Goal: Complete application form

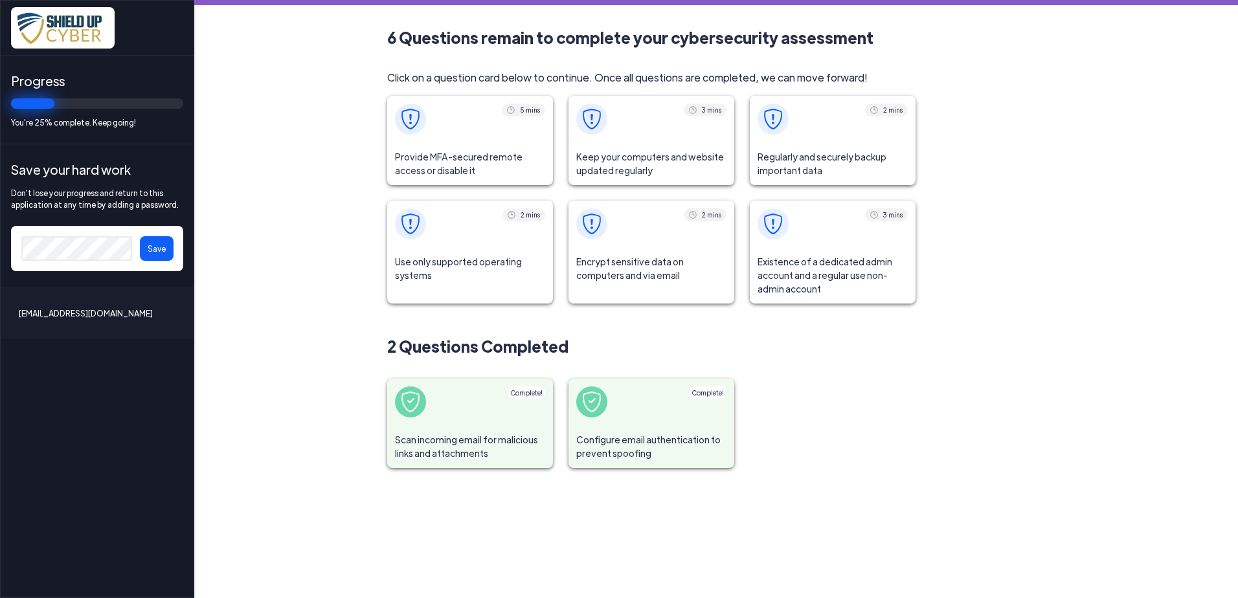
click at [482, 137] on span at bounding box center [470, 119] width 166 height 47
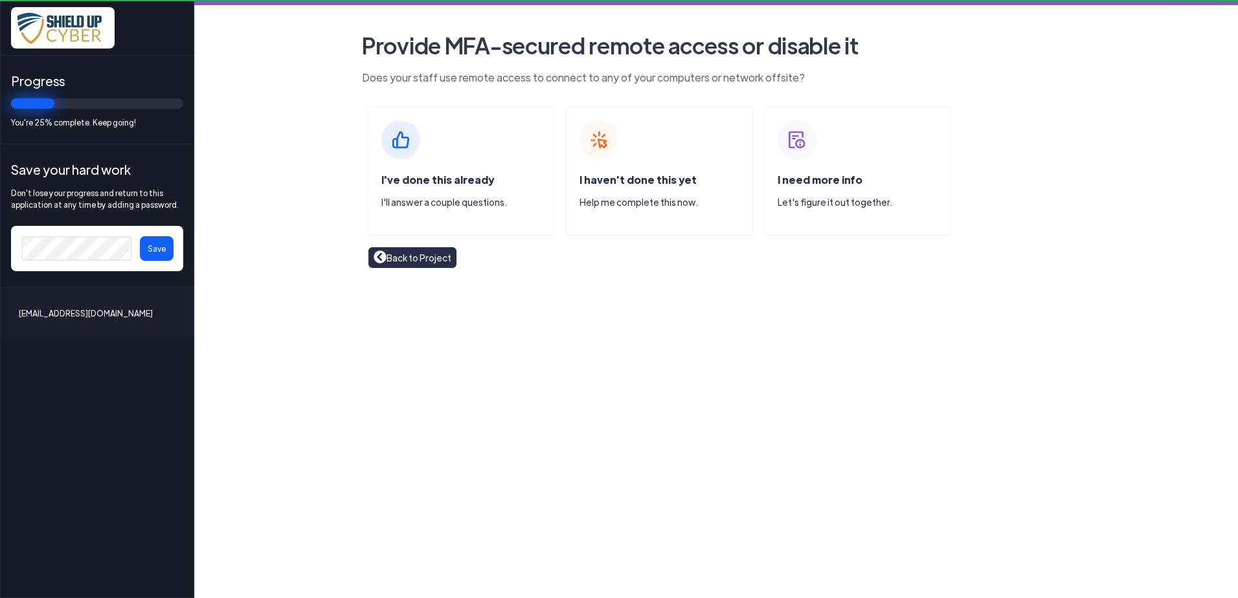
click at [480, 137] on div "I've done this already I'll answer a couple questions." at bounding box center [461, 170] width 188 height 129
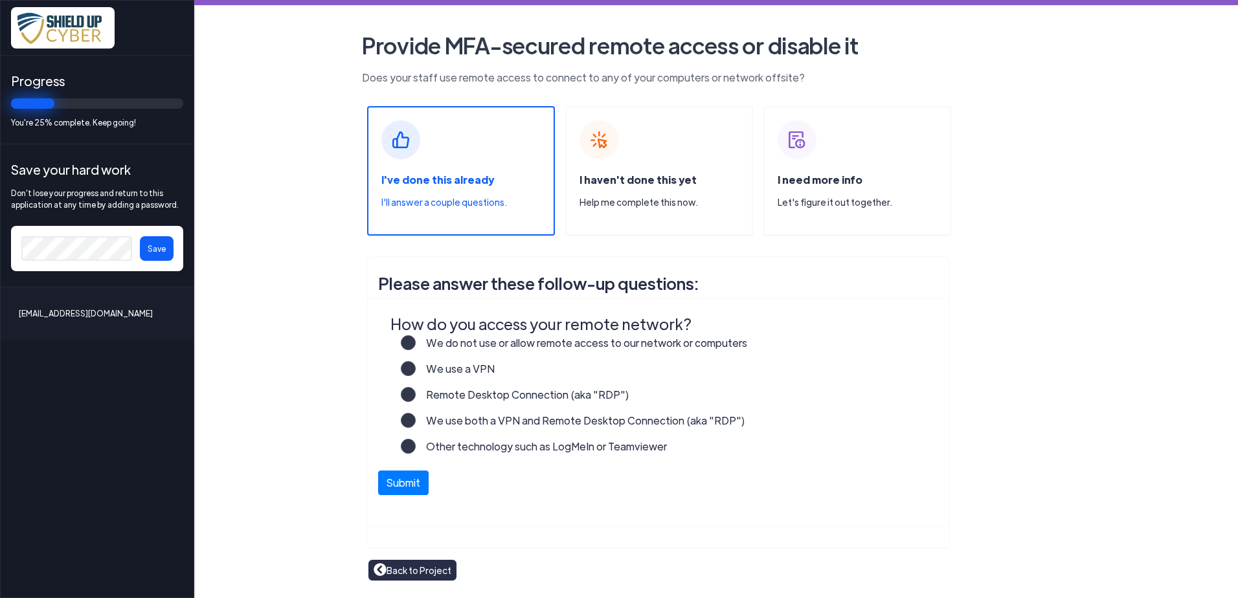
click at [416, 348] on label "We do not use or allow remote access to our network or computers" at bounding box center [581, 348] width 331 height 26
click at [0, 0] on input "We do not use or allow remote access to our network or computers" at bounding box center [0, 0] width 0 height 0
click at [389, 478] on button "Submit" at bounding box center [403, 479] width 50 height 25
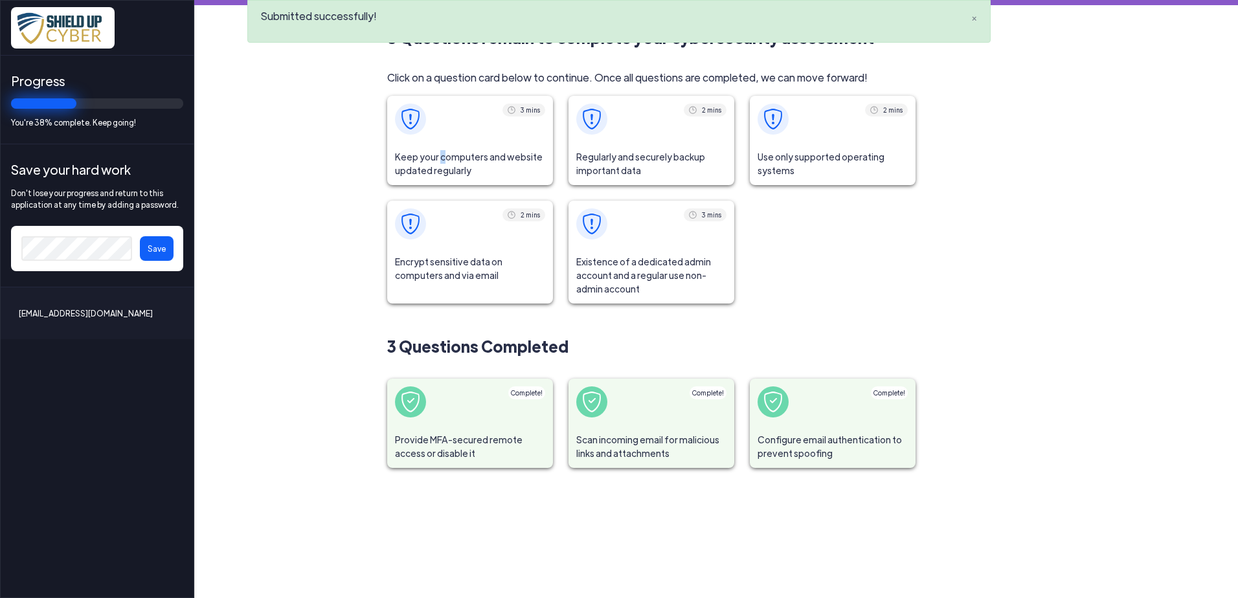
click at [441, 144] on span "Keep your computers and website updated regularly" at bounding box center [470, 163] width 166 height 43
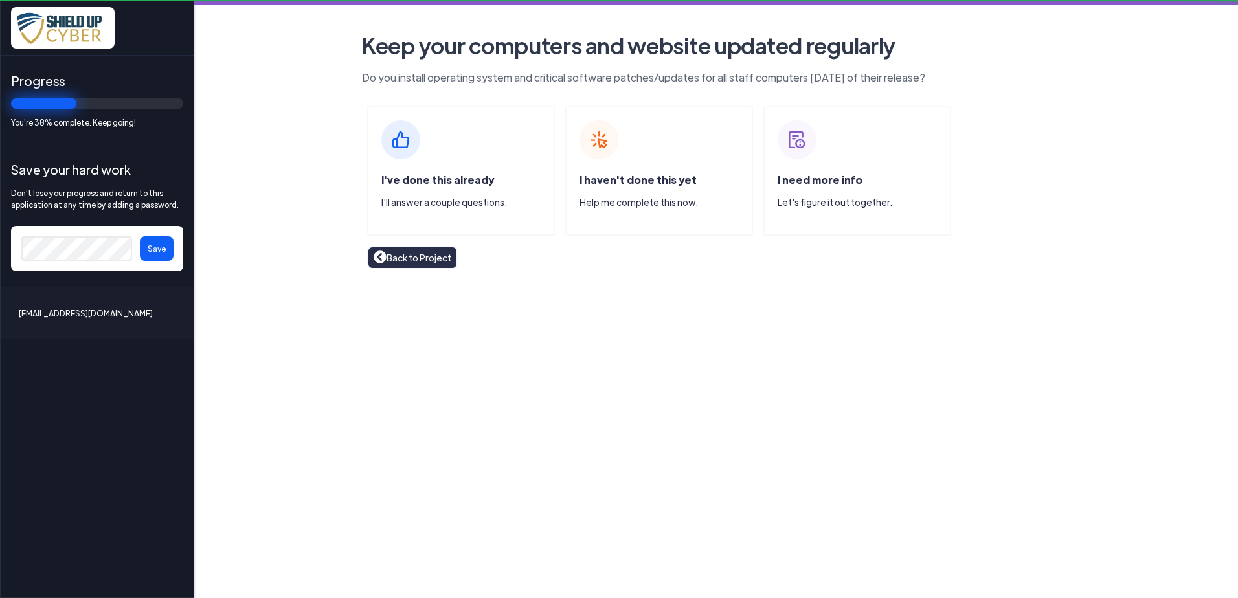
drag, startPoint x: 441, startPoint y: 144, endPoint x: 483, endPoint y: 146, distance: 42.1
click at [483, 146] on div "I've done this already I'll answer a couple questions." at bounding box center [461, 170] width 188 height 129
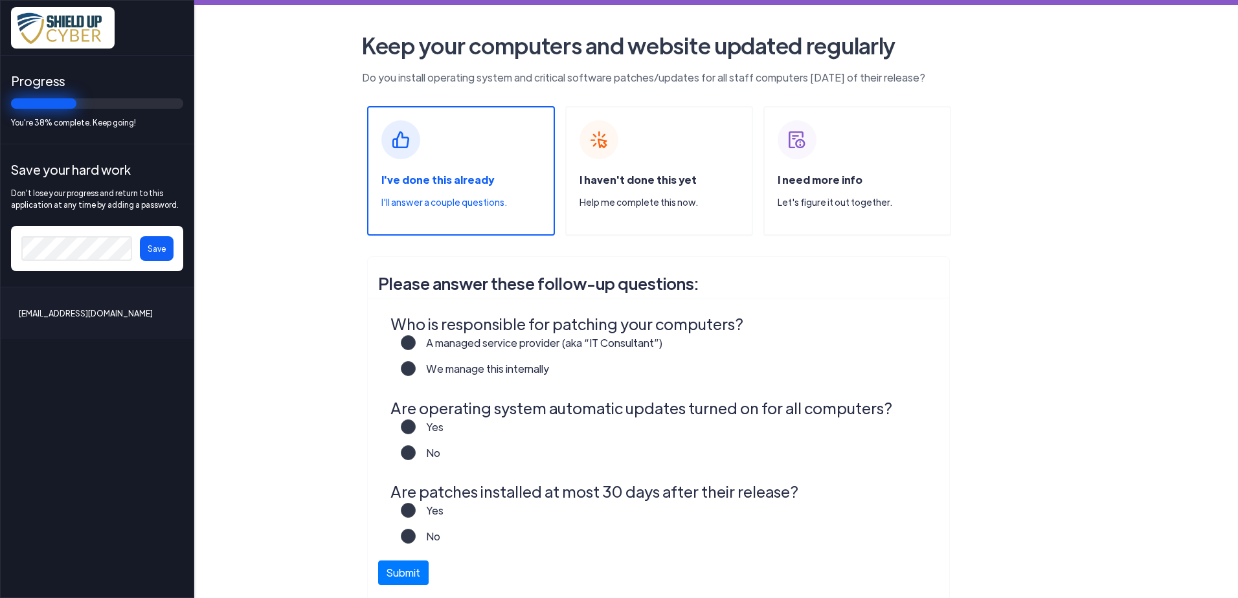
click at [416, 368] on label "We manage this internally" at bounding box center [482, 374] width 133 height 26
click at [0, 0] on input "We manage this internally" at bounding box center [0, 0] width 0 height 0
click at [416, 425] on label "Yes" at bounding box center [430, 433] width 28 height 26
click at [0, 0] on input "Yes" at bounding box center [0, 0] width 0 height 0
click at [416, 508] on label "Yes" at bounding box center [430, 516] width 28 height 26
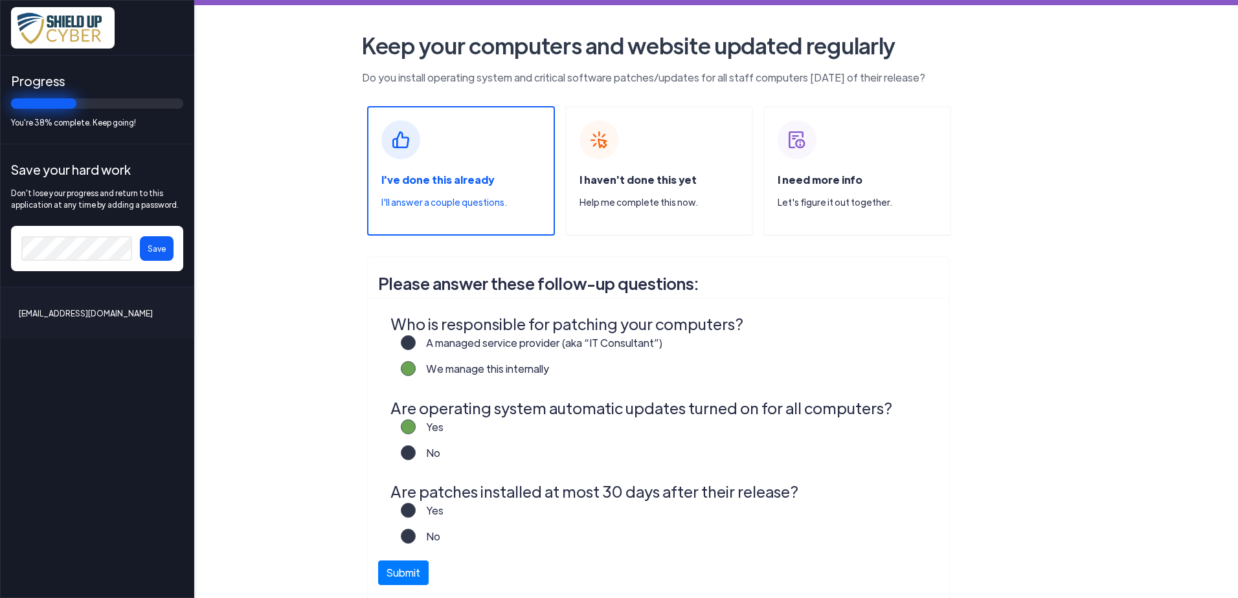
click at [0, 0] on input "Yes" at bounding box center [0, 0] width 0 height 0
click at [396, 568] on button "Submit" at bounding box center [403, 569] width 50 height 25
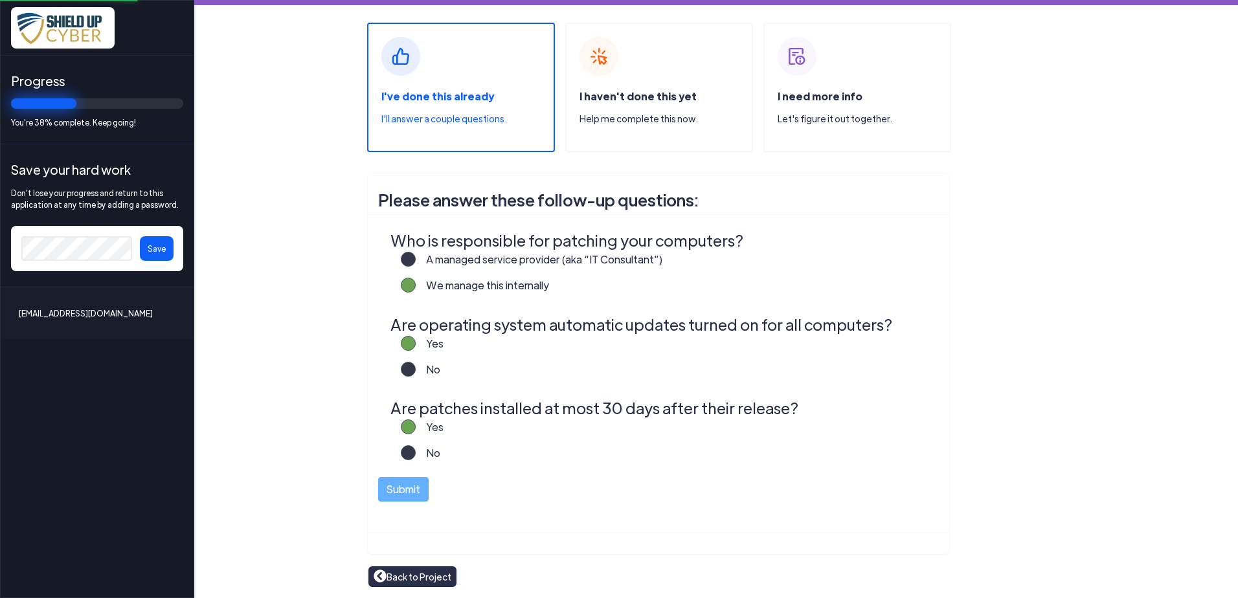
scroll to position [84, 0]
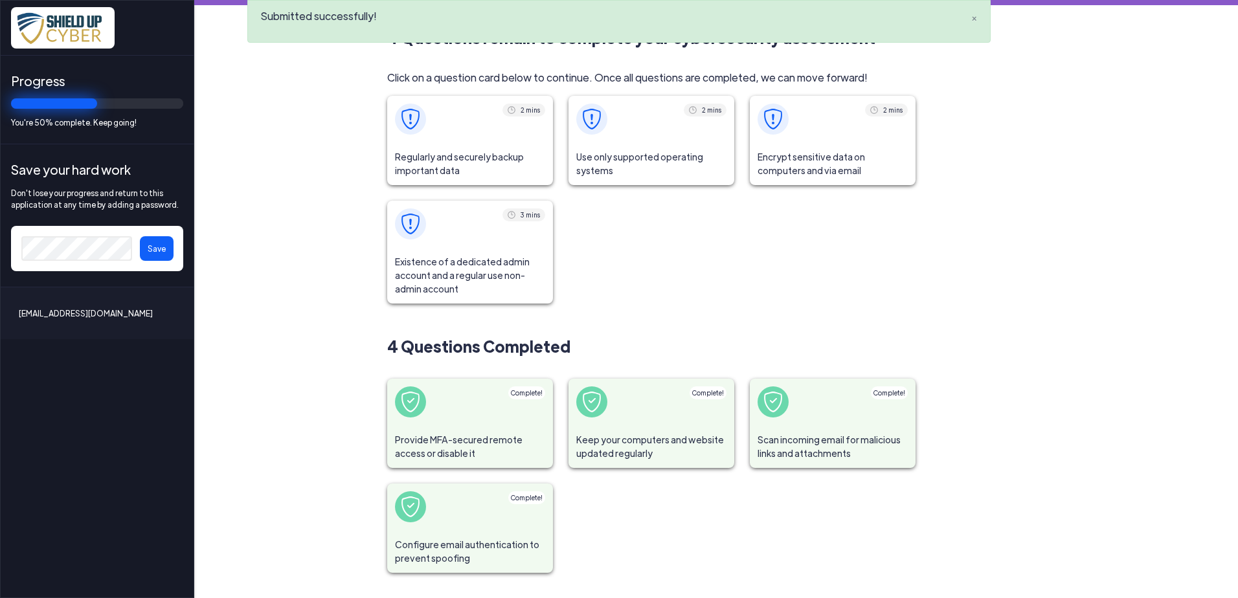
click at [479, 161] on span "Regularly and securely backup important data" at bounding box center [470, 163] width 166 height 43
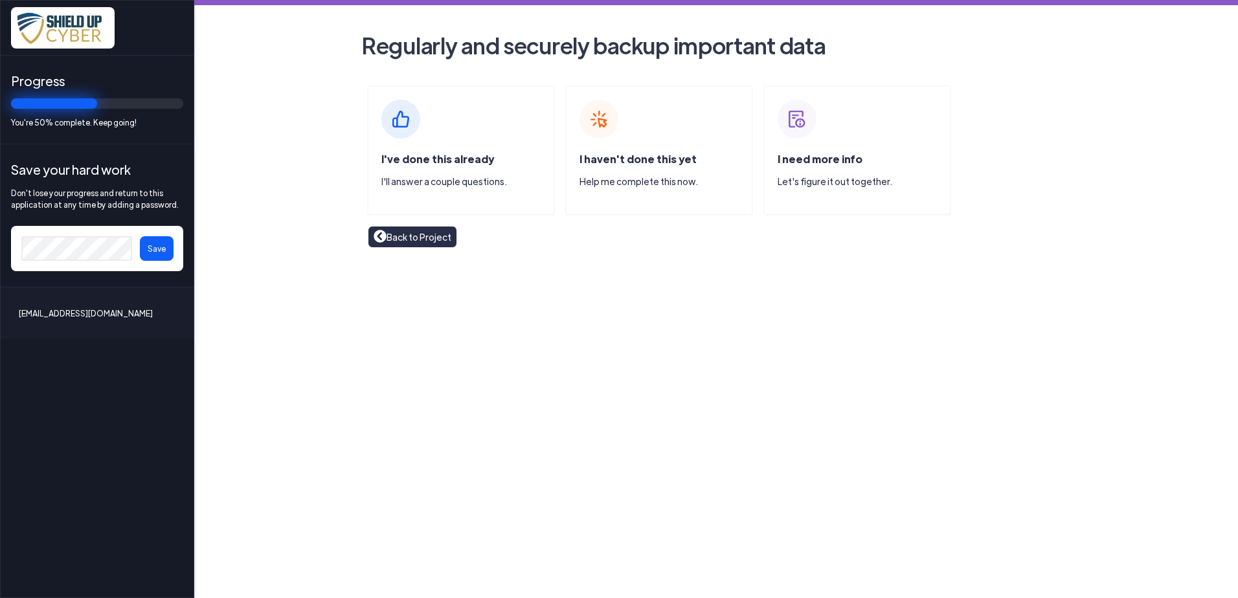
click at [802, 154] on span "I need more info" at bounding box center [820, 159] width 85 height 14
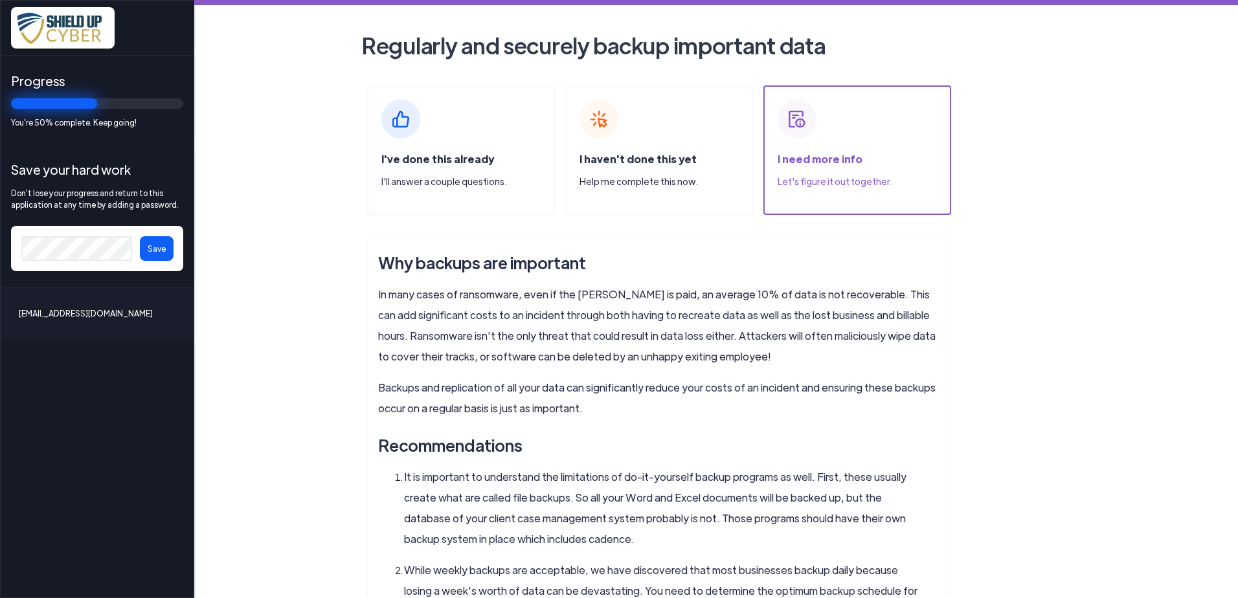
click at [659, 131] on div "I haven't done this yet Help me complete this now." at bounding box center [659, 149] width 188 height 129
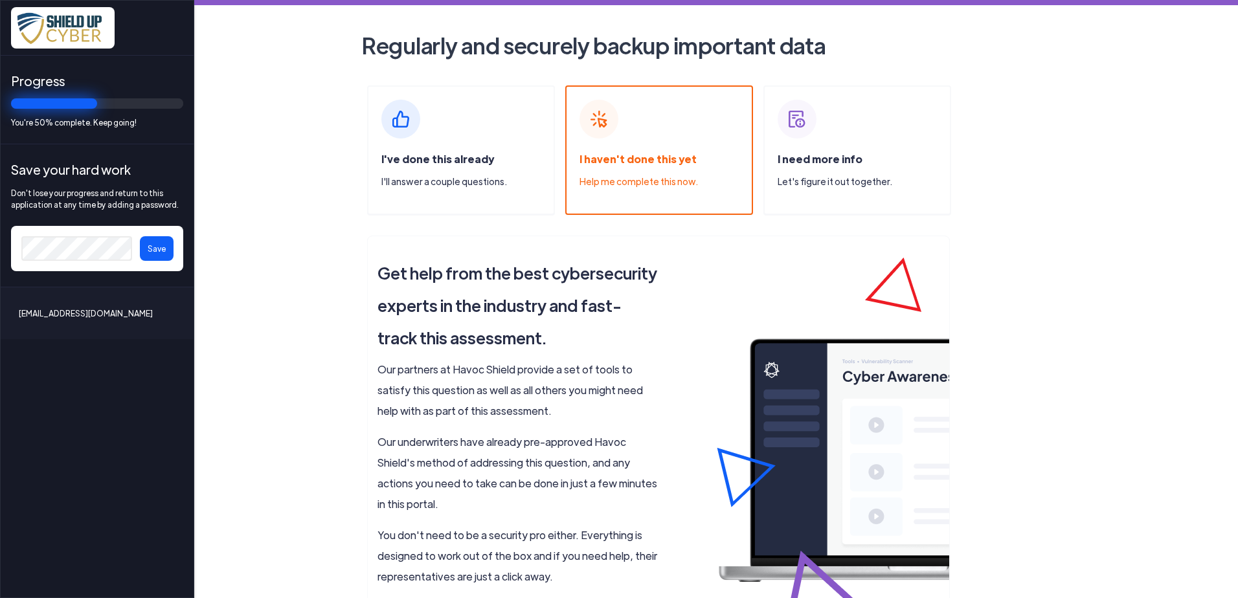
scroll to position [185, 0]
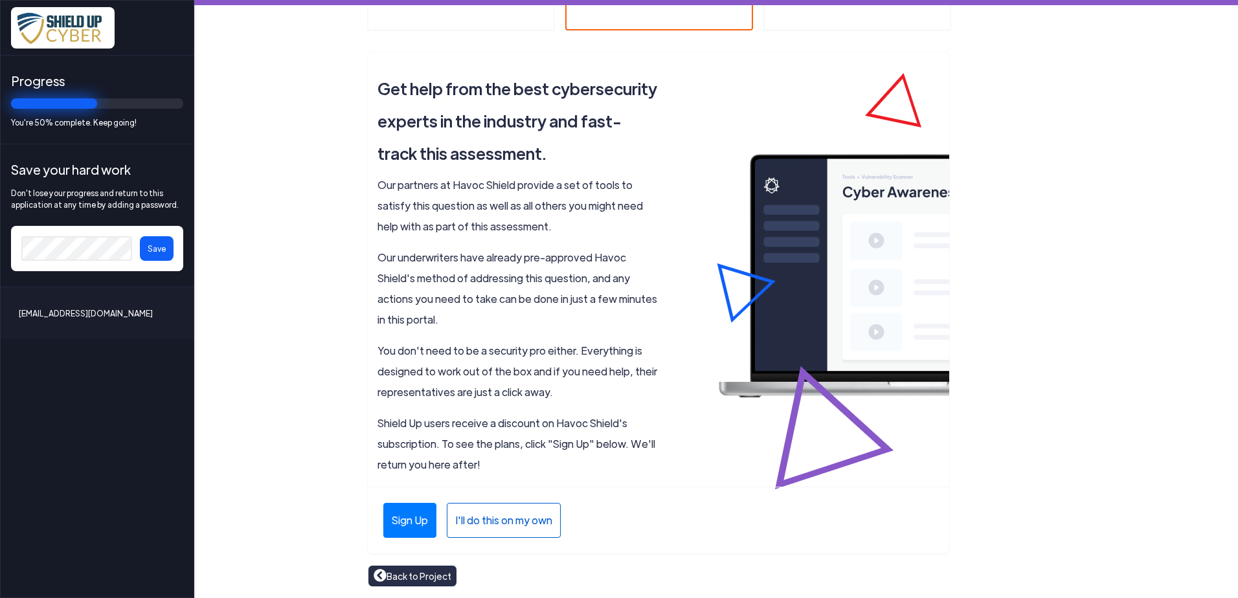
click at [517, 522] on div "I'll do this on my own" at bounding box center [504, 520] width 114 height 35
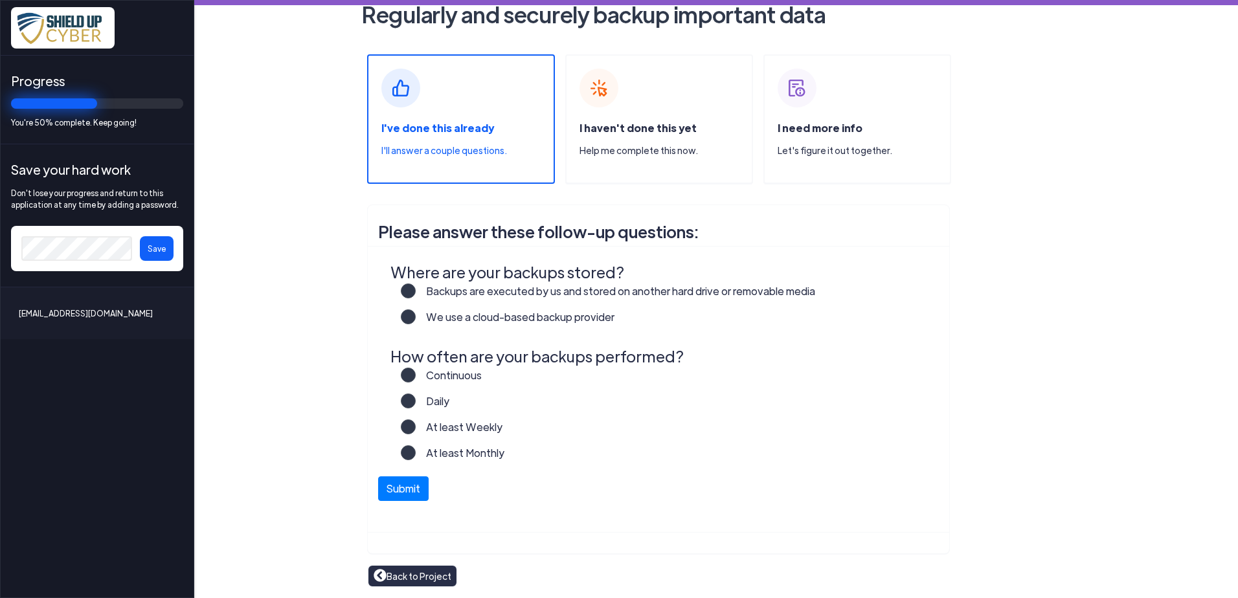
click at [416, 291] on label "Backups are executed by us and stored on another hard drive or removable media" at bounding box center [615, 297] width 399 height 26
click at [0, 0] on input "Backups are executed by us and stored on another hard drive or removable media" at bounding box center [0, 0] width 0 height 0
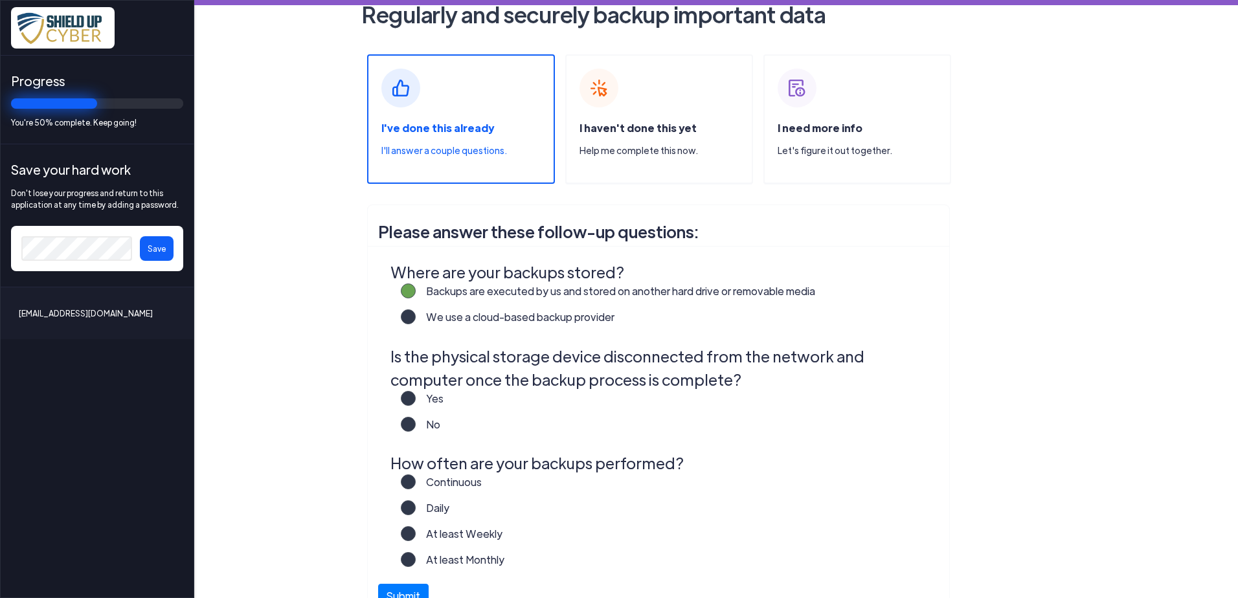
scroll to position [139, 0]
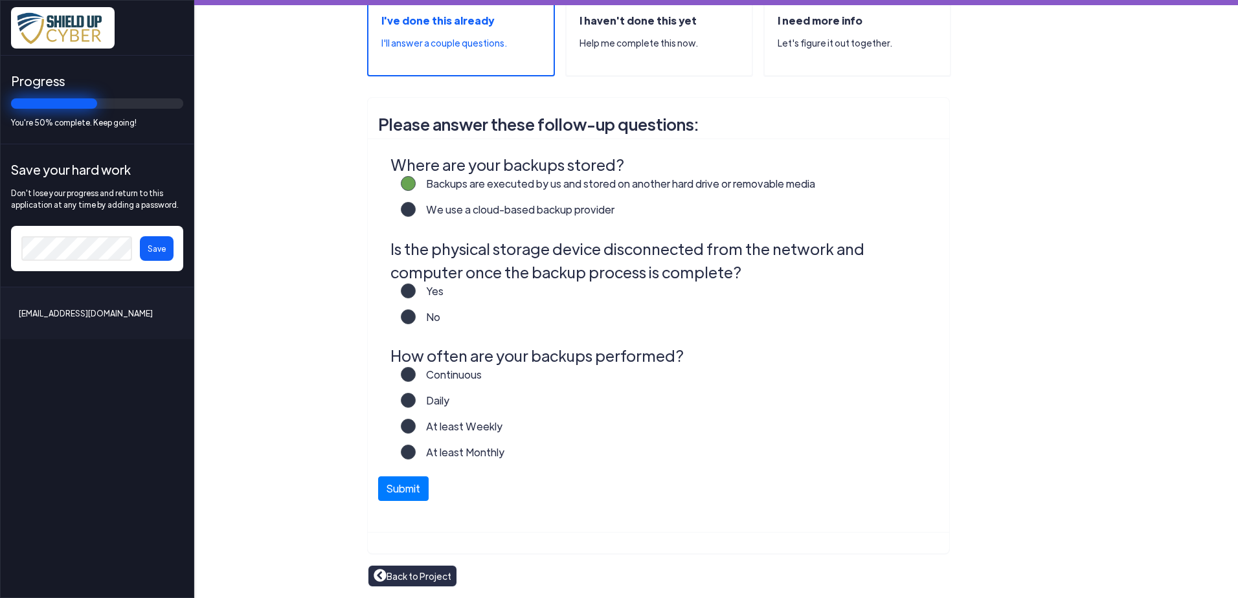
click at [416, 423] on label "At least Weekly" at bounding box center [459, 432] width 87 height 26
click at [0, 0] on input "At least Weekly" at bounding box center [0, 0] width 0 height 0
click at [388, 478] on button "Submit" at bounding box center [403, 485] width 50 height 25
click at [416, 290] on label "Yes" at bounding box center [430, 297] width 28 height 26
click at [0, 0] on input "Yes" at bounding box center [0, 0] width 0 height 0
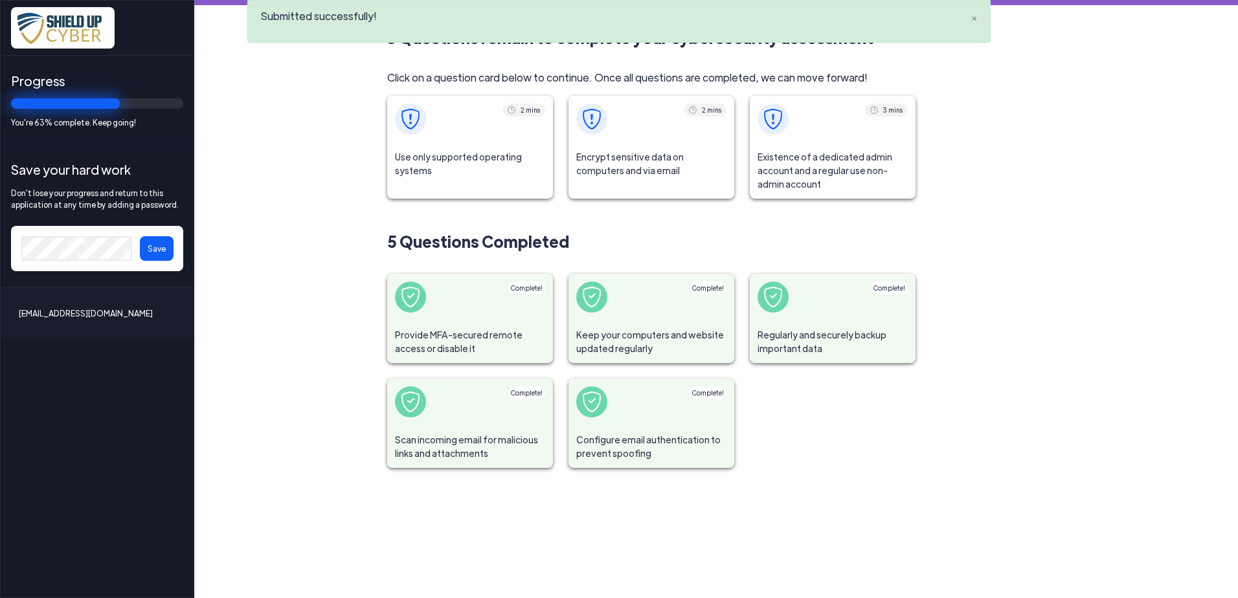
click at [480, 129] on span at bounding box center [470, 119] width 166 height 47
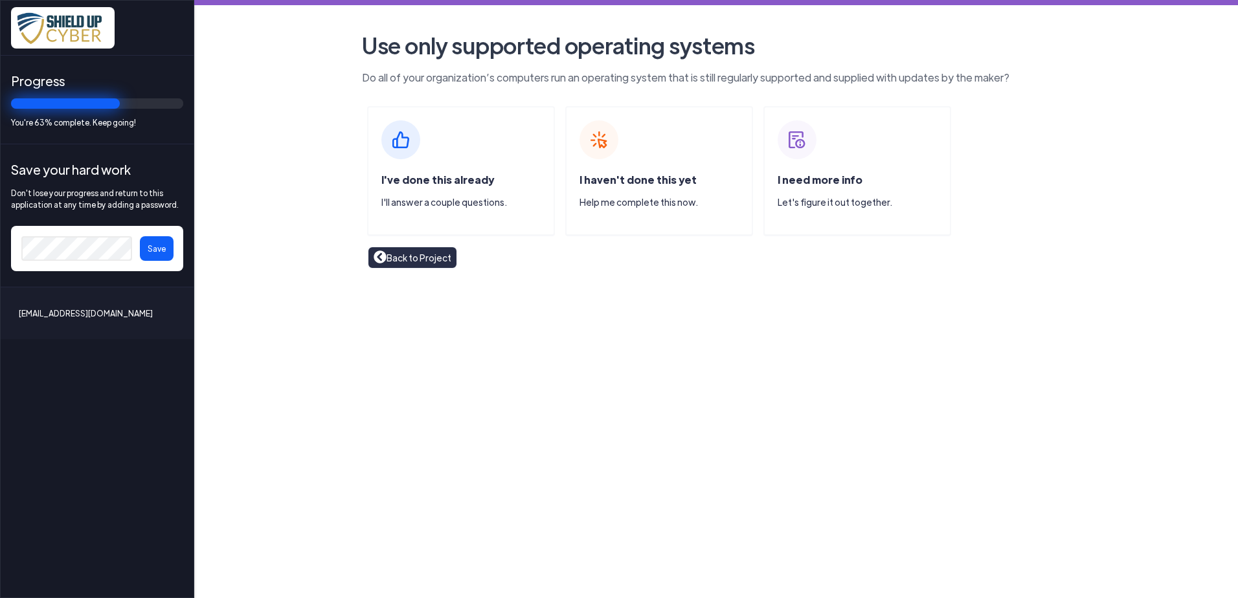
click at [428, 177] on span "I've done this already" at bounding box center [437, 180] width 113 height 14
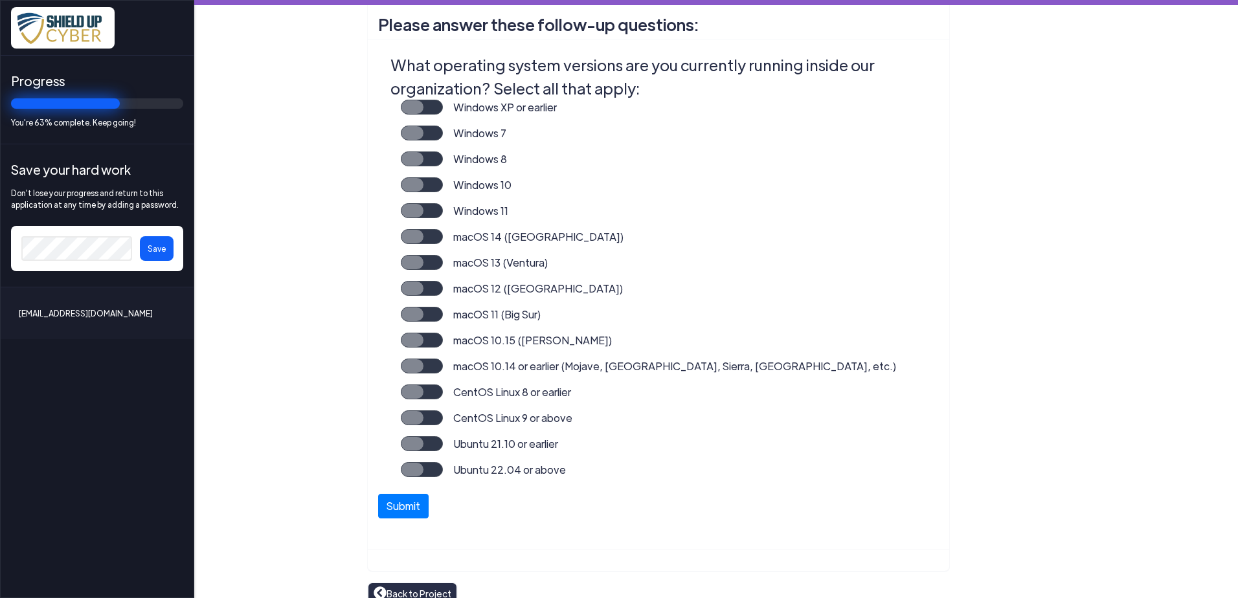
scroll to position [194, 0]
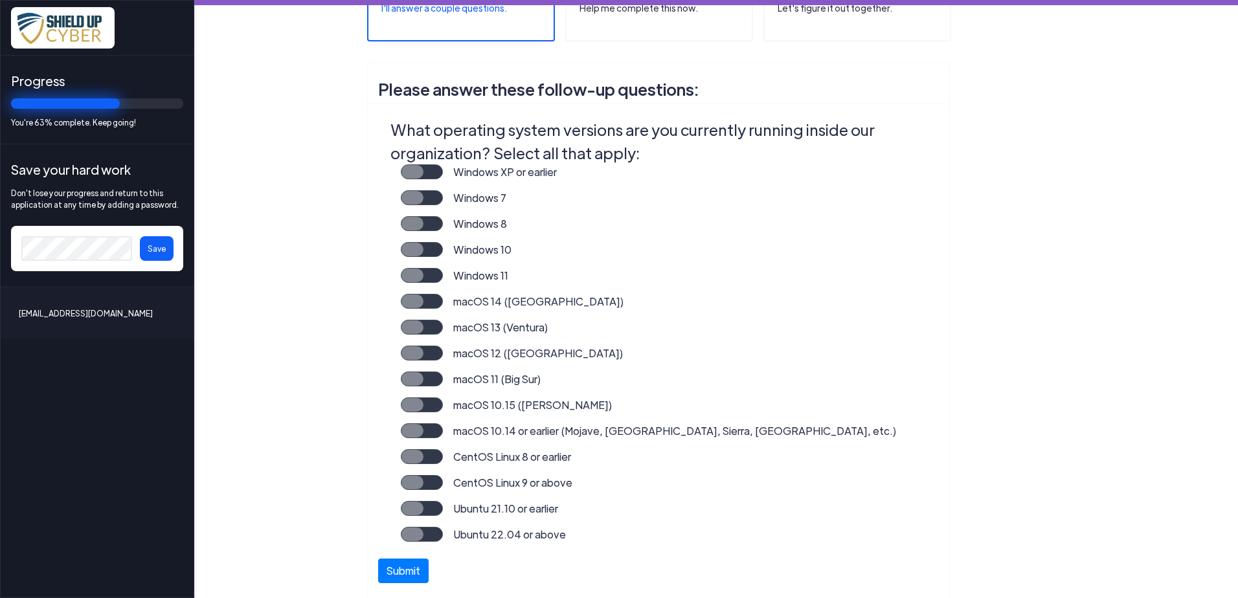
click at [443, 274] on label "Windows 11" at bounding box center [475, 281] width 65 height 26
click at [0, 0] on input "Windows 11" at bounding box center [0, 0] width 0 height 0
click at [443, 245] on label "Windows 10" at bounding box center [477, 255] width 69 height 26
click at [0, 0] on input "Windows 10" at bounding box center [0, 0] width 0 height 0
click at [390, 573] on button "Submit" at bounding box center [403, 567] width 50 height 25
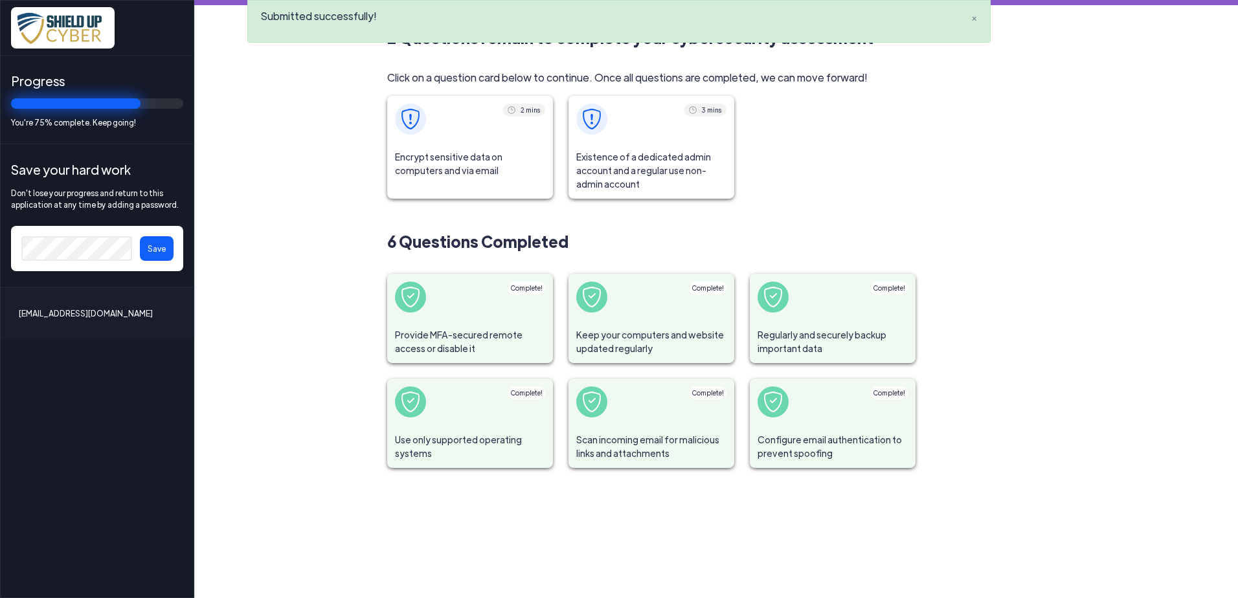
click at [489, 130] on span at bounding box center [470, 119] width 166 height 47
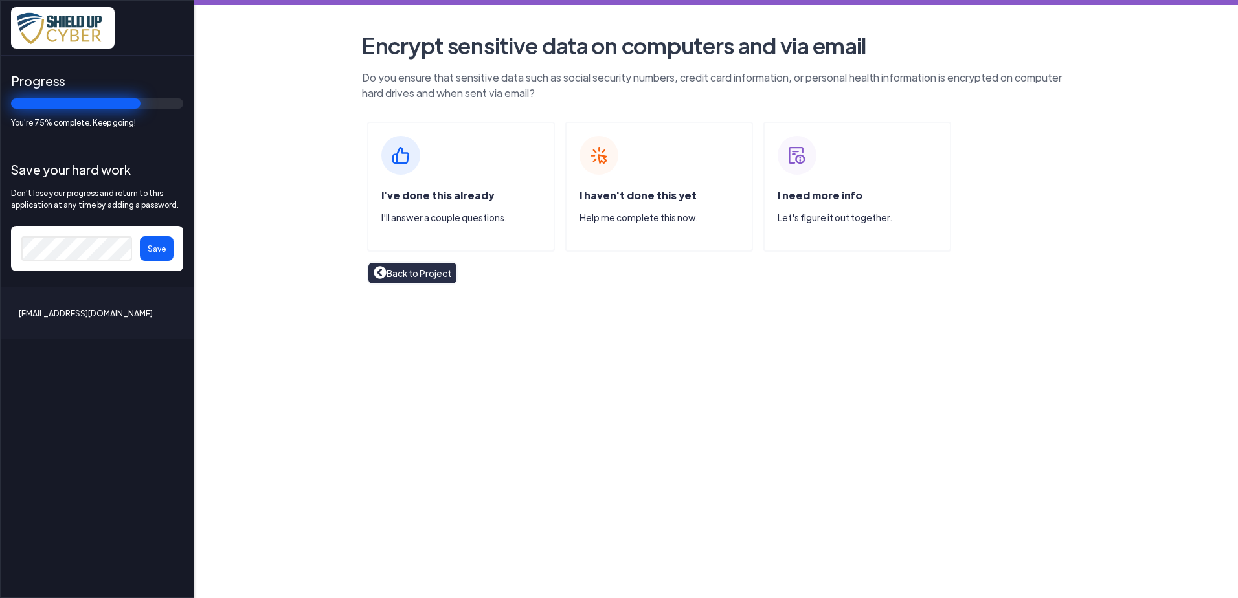
click at [416, 191] on span "I've done this already" at bounding box center [437, 195] width 113 height 14
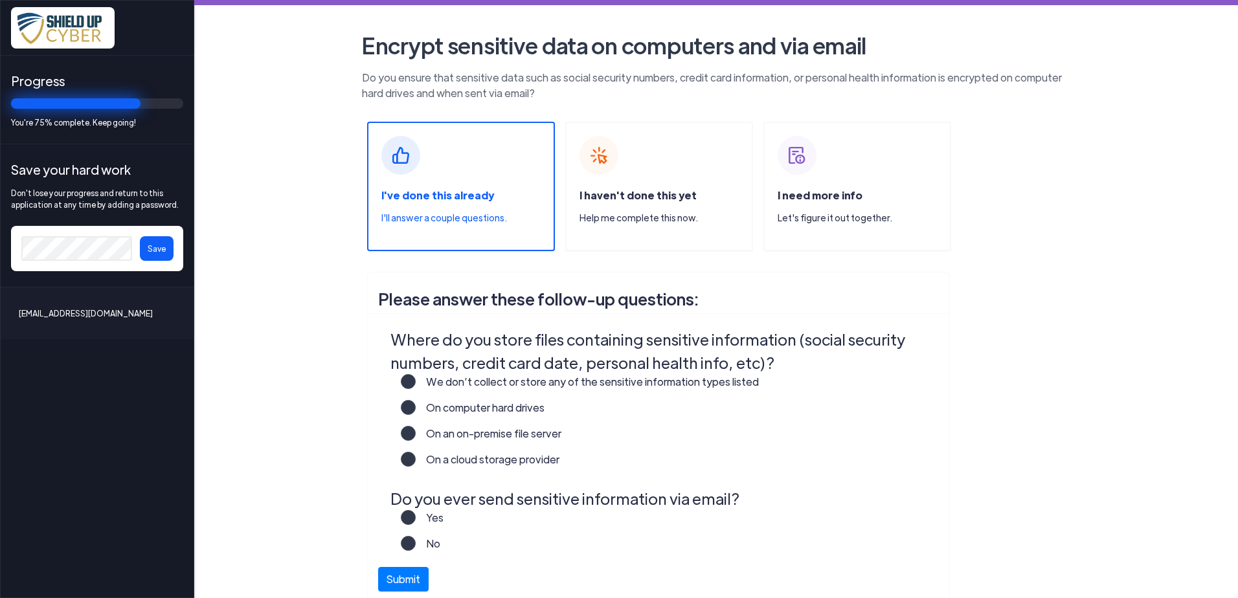
click at [416, 517] on label "Yes" at bounding box center [430, 523] width 28 height 26
click at [0, 0] on input "Yes" at bounding box center [0, 0] width 0 height 0
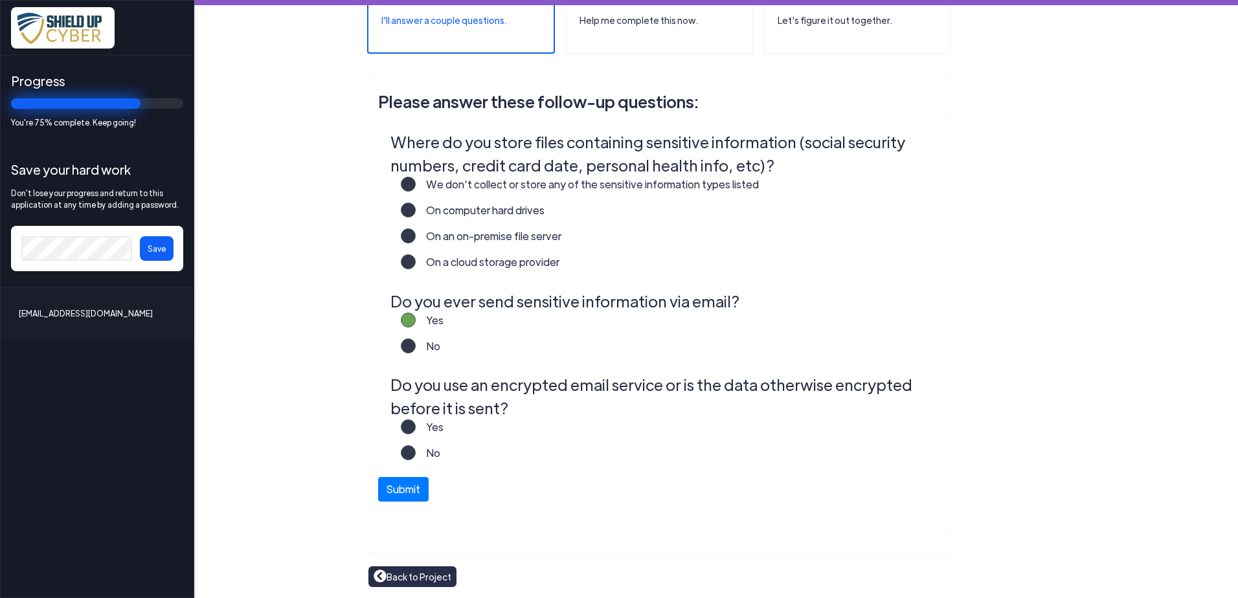
scroll to position [198, 0]
click at [404, 420] on span at bounding box center [408, 426] width 15 height 15
click at [416, 428] on label "Yes" at bounding box center [430, 432] width 28 height 26
click at [0, 0] on input "Yes" at bounding box center [0, 0] width 0 height 0
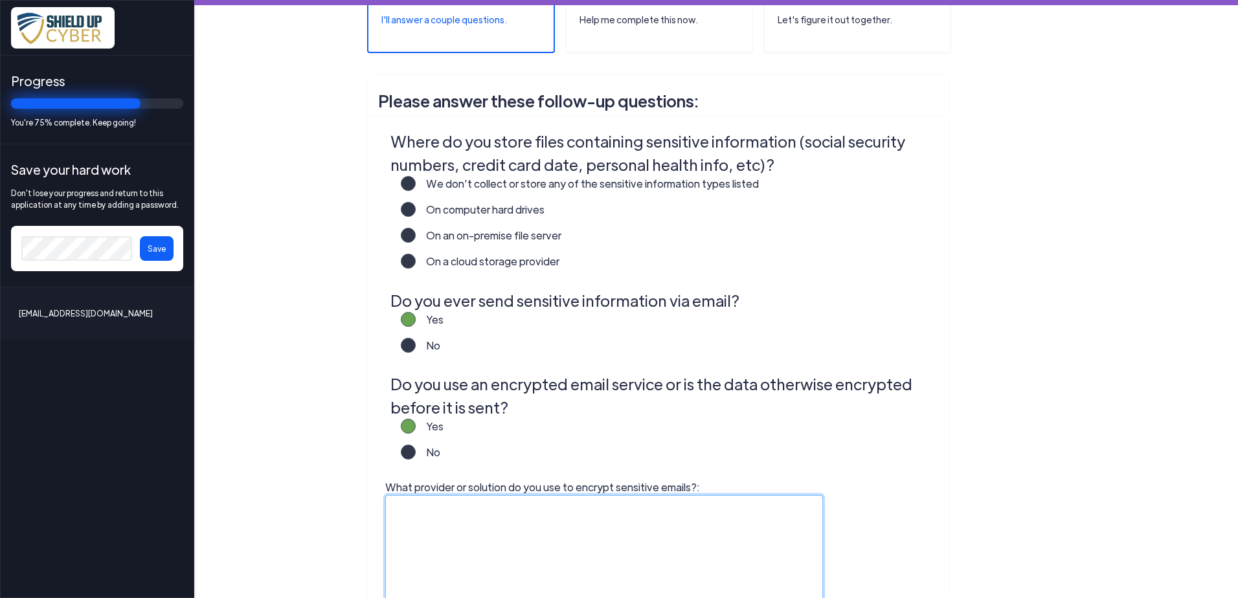
click at [430, 506] on textarea "What provider or solution do you use to encrypt sensitive emails?:" at bounding box center [604, 576] width 438 height 162
type textarea "Outlook's Encryption feature, or Adobe password protected files"
click at [416, 260] on label "On a cloud storage provider" at bounding box center [488, 267] width 144 height 26
click at [0, 0] on input "On a cloud storage provider" at bounding box center [0, 0] width 0 height 0
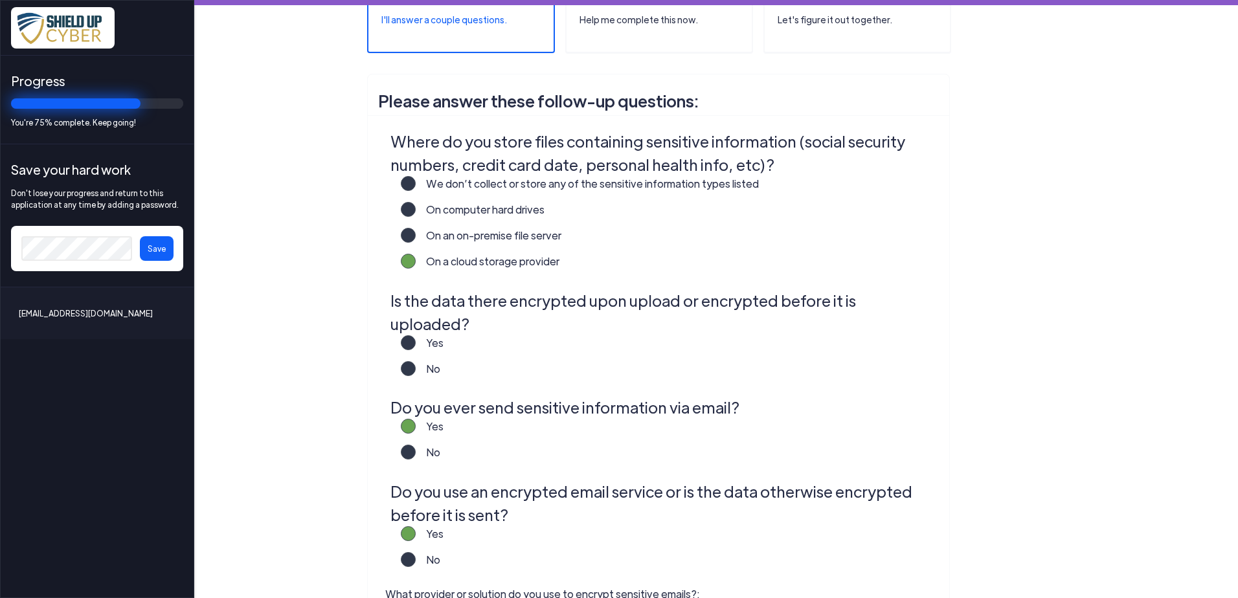
click at [416, 361] on label "No" at bounding box center [428, 374] width 25 height 26
click at [0, 0] on input "No" at bounding box center [0, 0] width 0 height 0
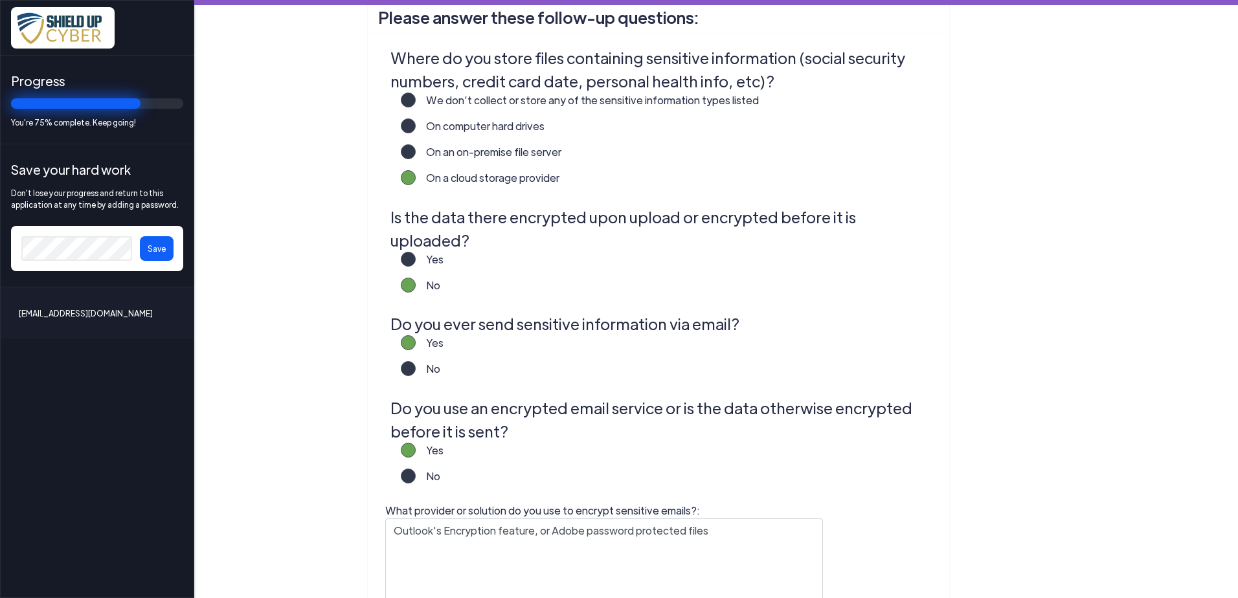
scroll to position [484, 0]
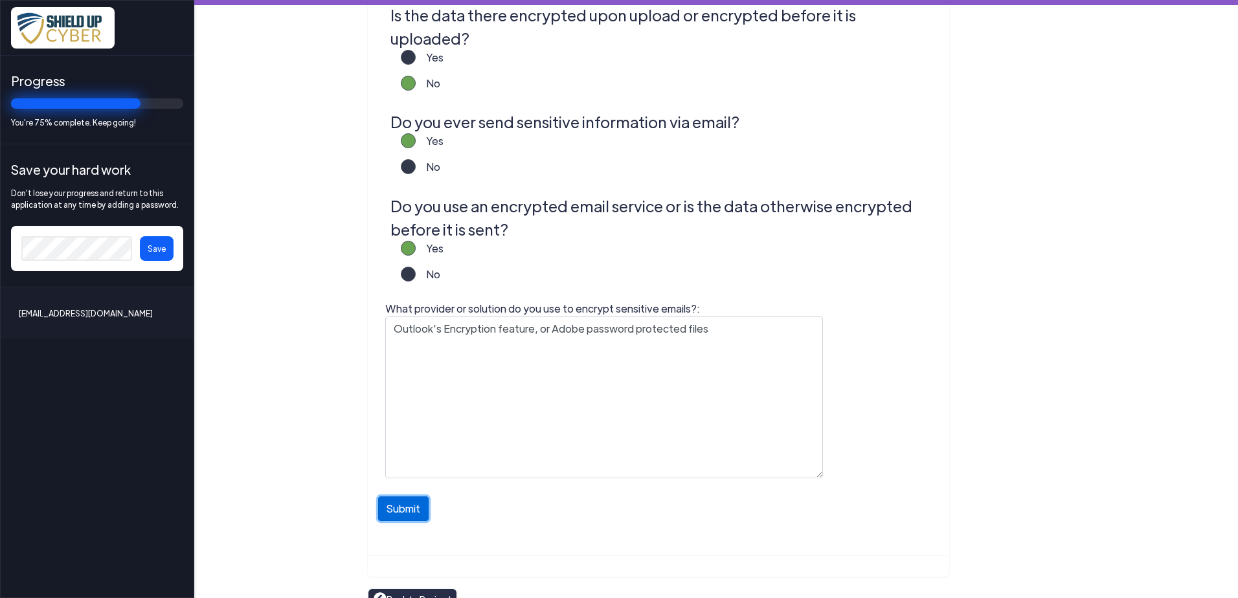
click at [385, 497] on button "Submit" at bounding box center [403, 509] width 50 height 25
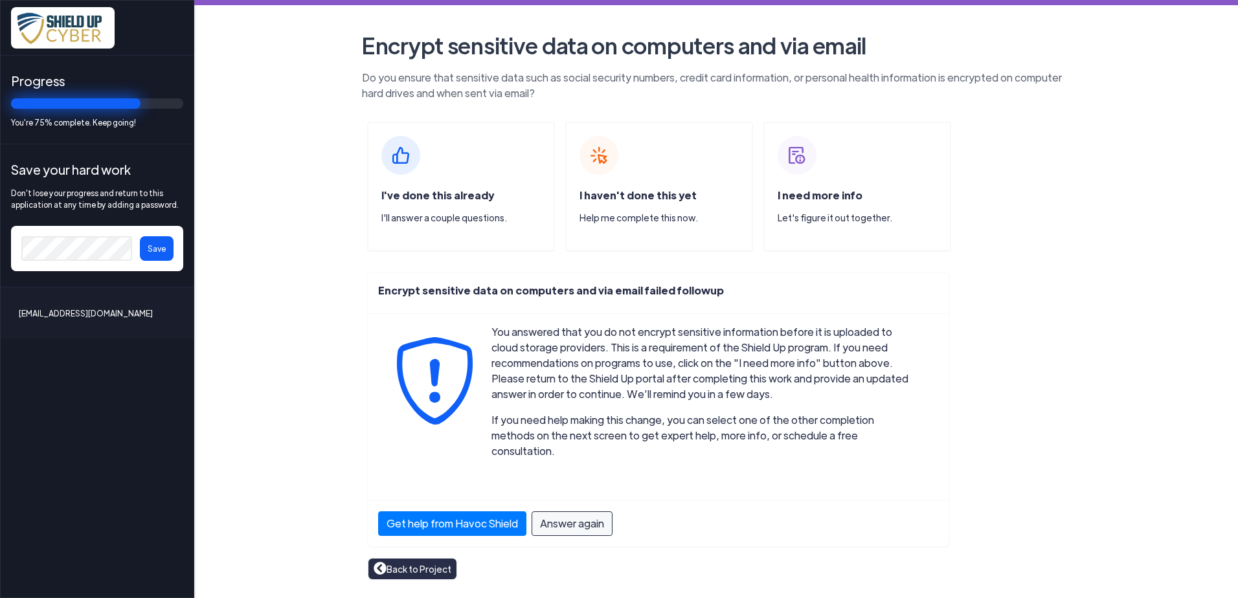
click at [842, 182] on div "I need more info Let's figure it out together." at bounding box center [857, 186] width 188 height 129
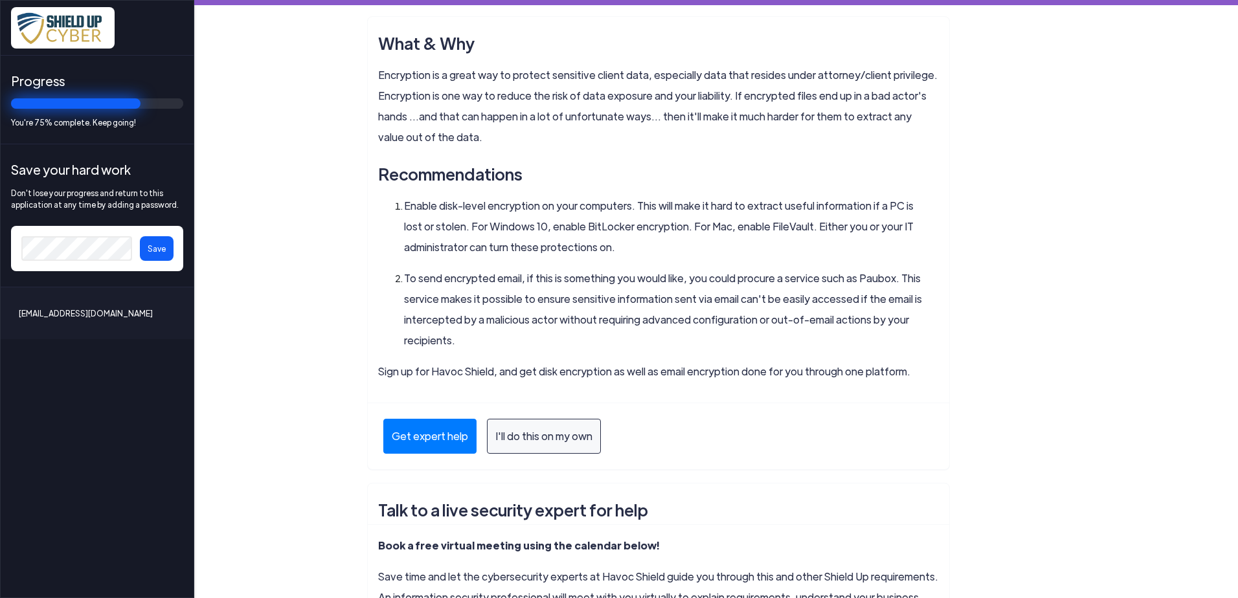
scroll to position [259, 0]
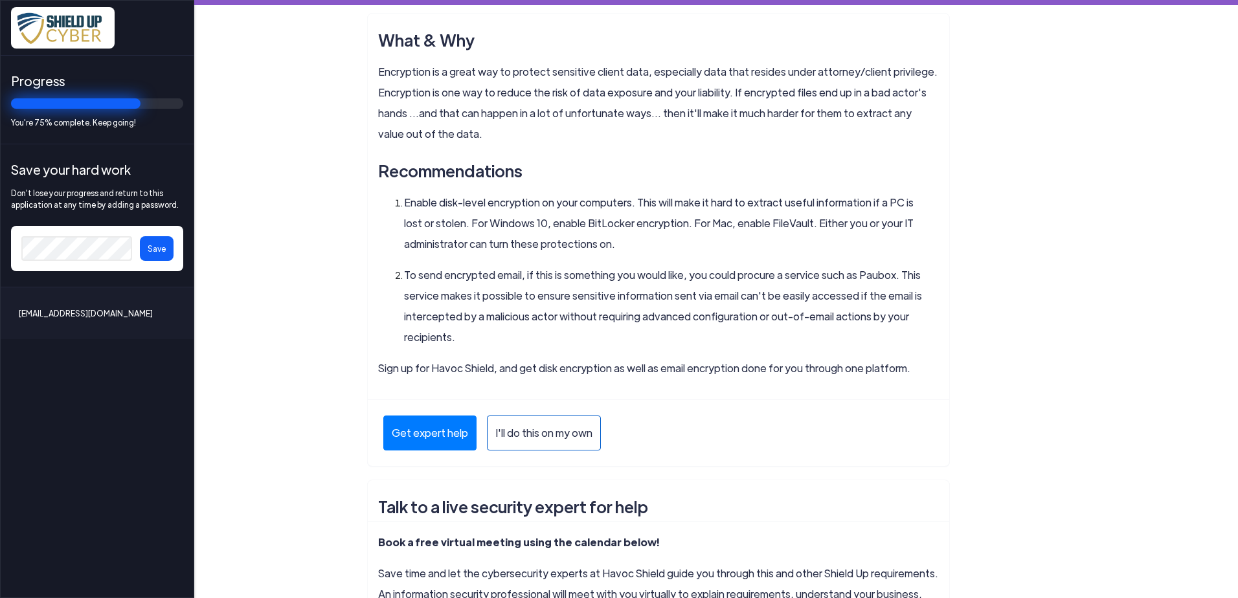
click at [512, 430] on span "I'll do this on my own" at bounding box center [543, 433] width 97 height 16
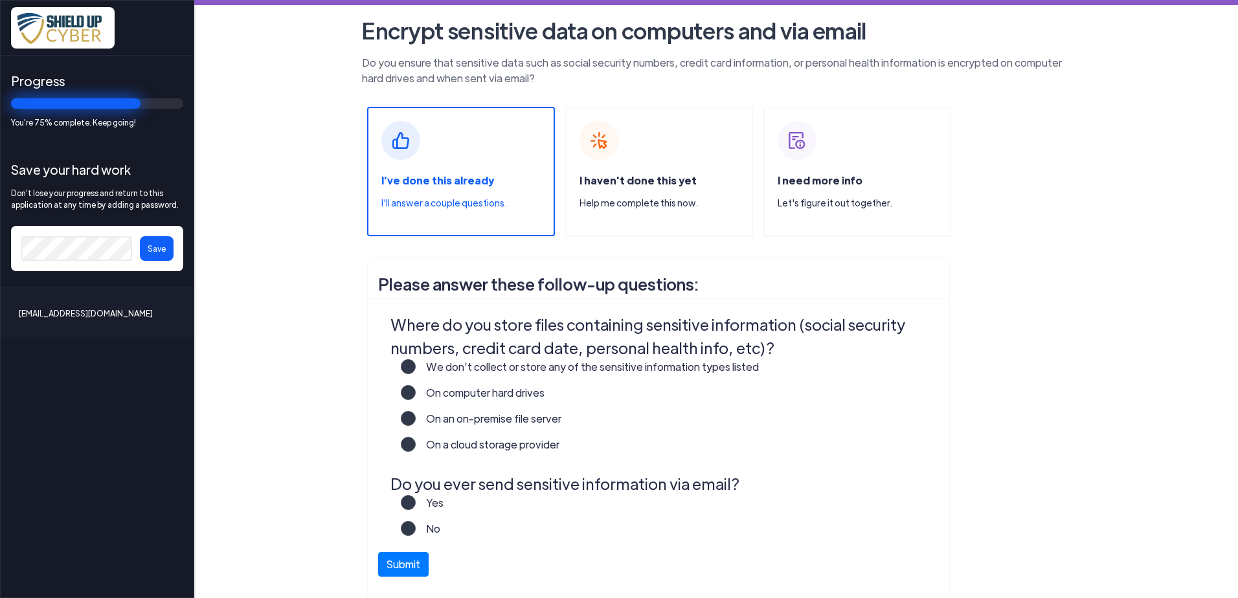
scroll to position [0, 0]
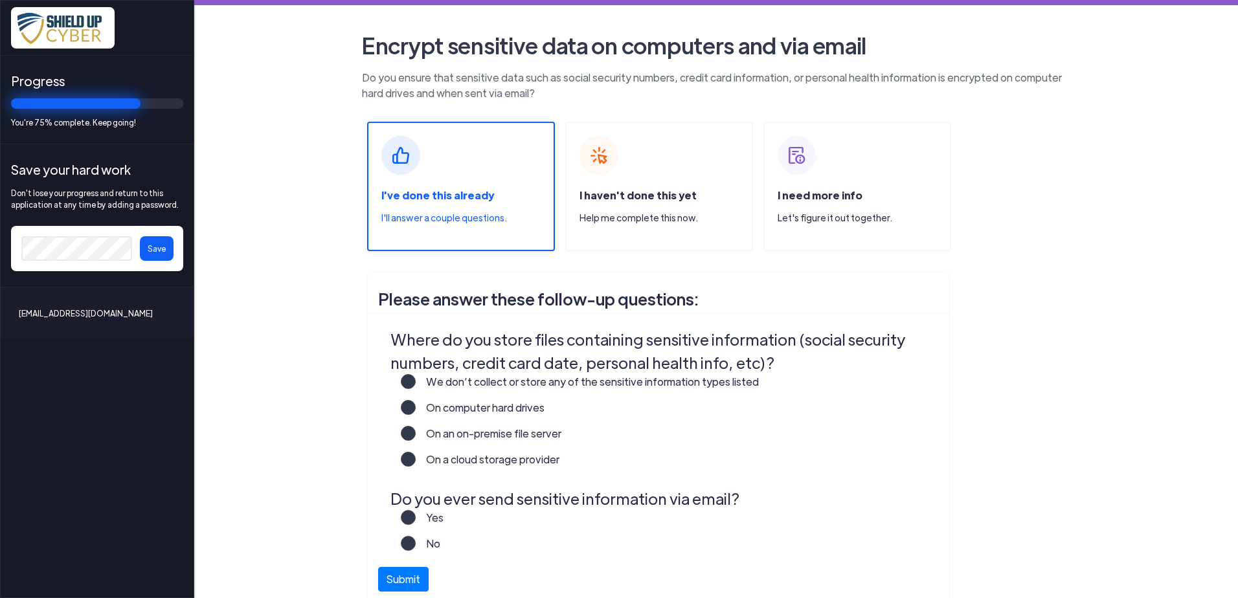
click at [416, 455] on label "On a cloud storage provider" at bounding box center [488, 465] width 144 height 26
click at [0, 0] on input "On a cloud storage provider" at bounding box center [0, 0] width 0 height 0
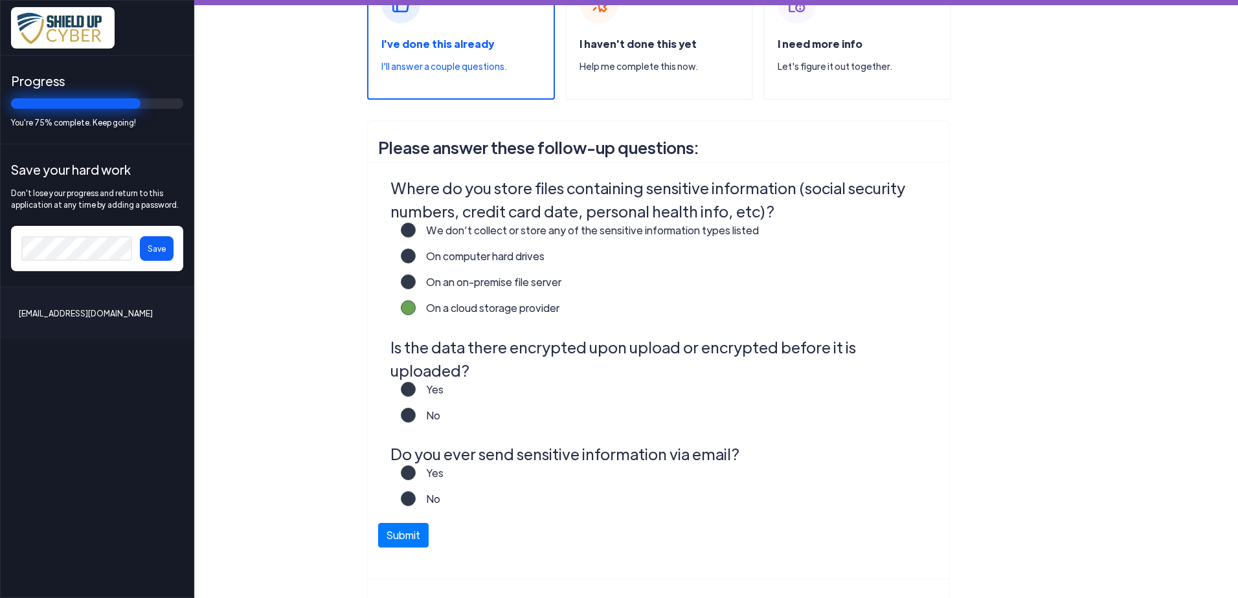
scroll to position [175, 0]
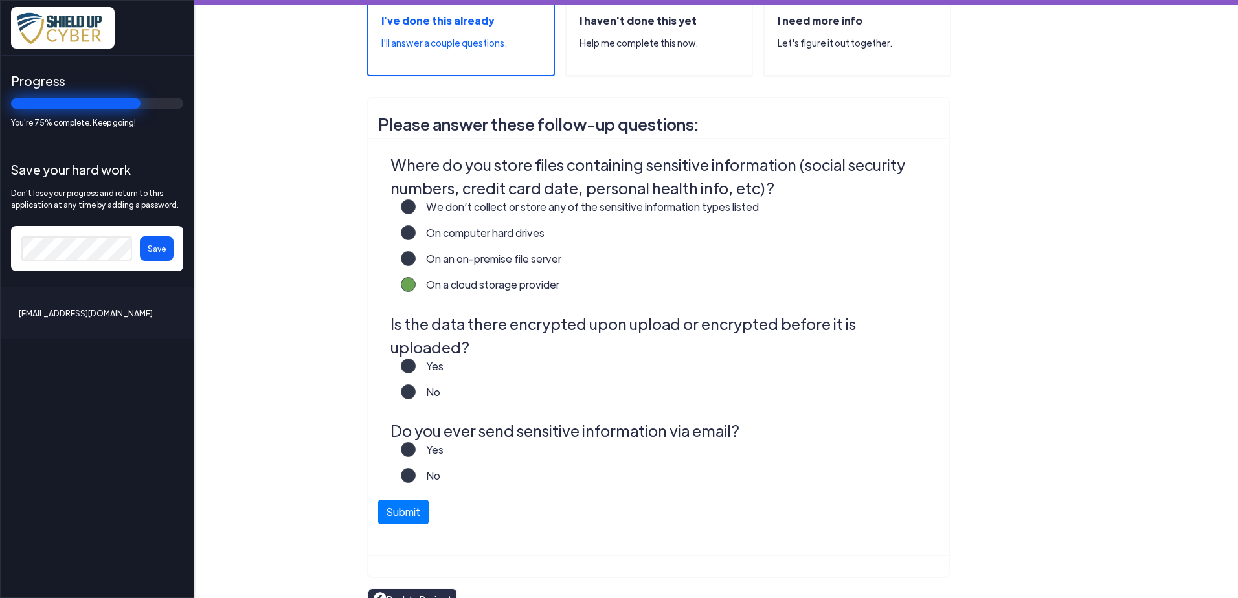
click at [416, 385] on label "No" at bounding box center [428, 398] width 25 height 26
click at [0, 0] on input "No" at bounding box center [0, 0] width 0 height 0
click at [416, 442] on label "Yes" at bounding box center [430, 455] width 28 height 26
click at [0, 0] on input "Yes" at bounding box center [0, 0] width 0 height 0
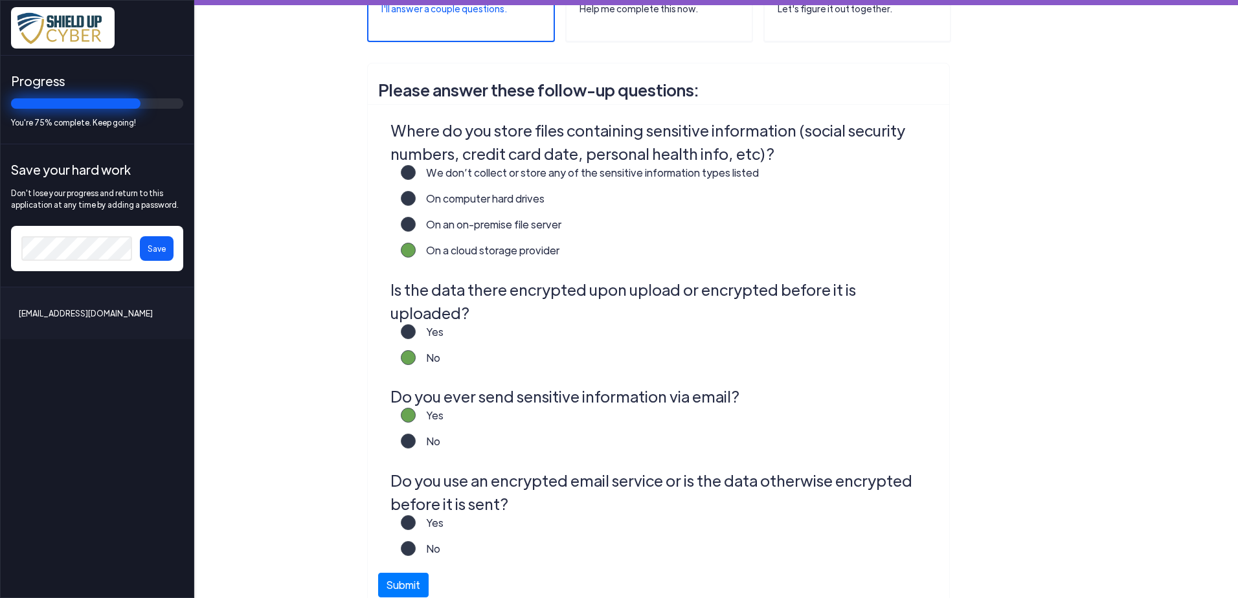
scroll to position [282, 0]
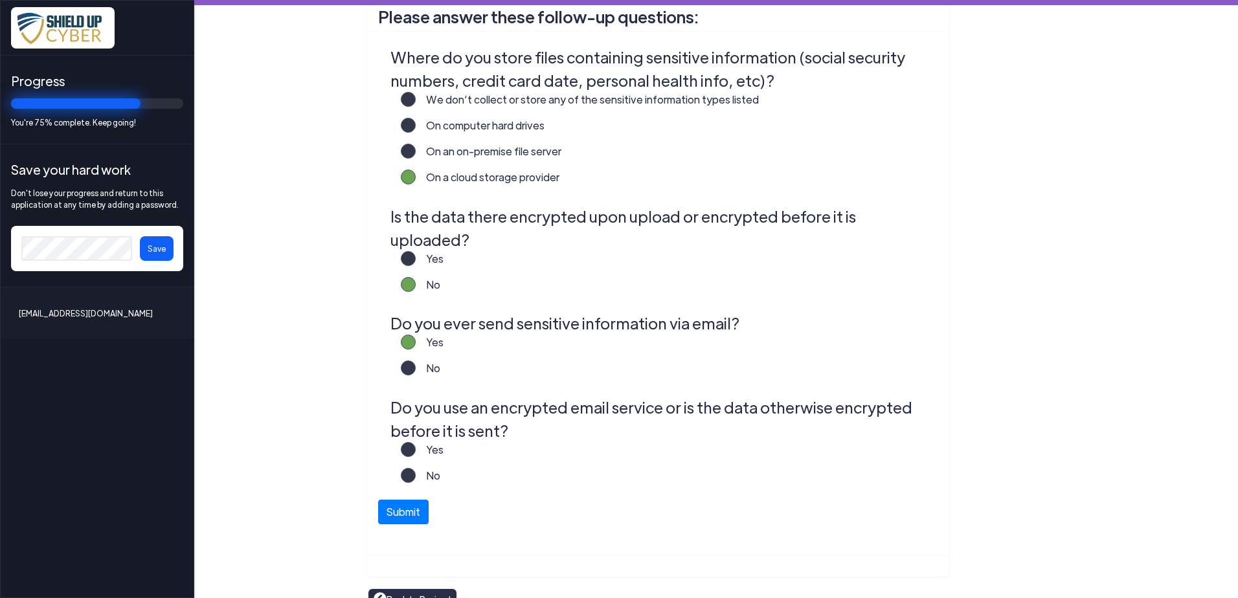
click at [416, 442] on label "Yes" at bounding box center [430, 455] width 28 height 26
click at [0, 0] on input "Yes" at bounding box center [0, 0] width 0 height 0
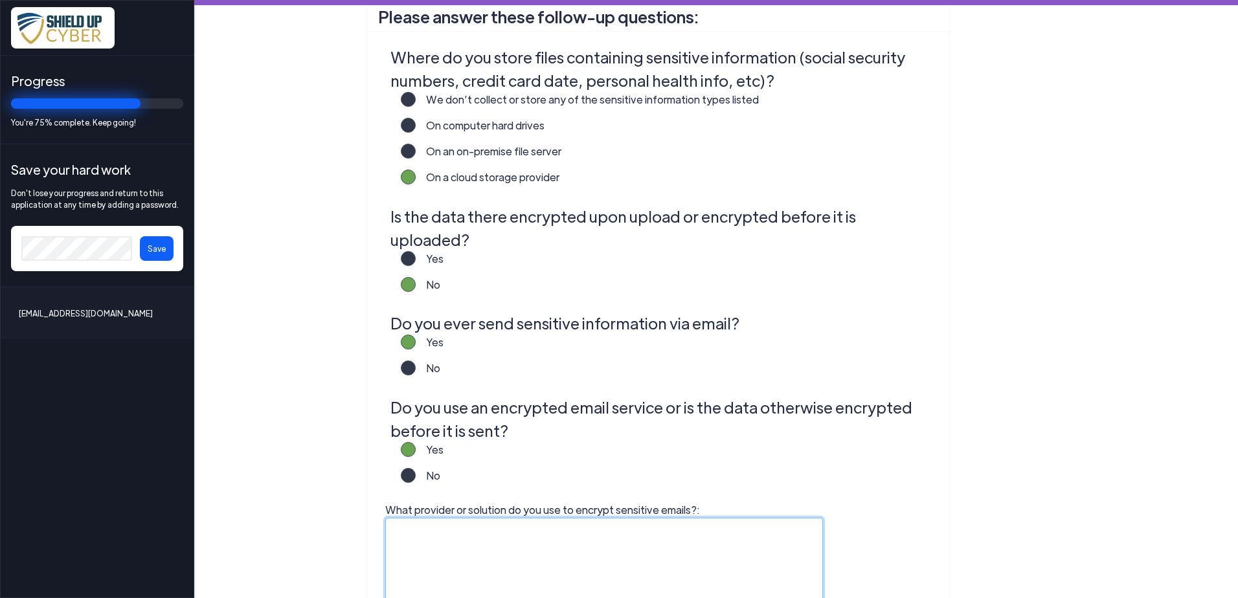
click at [406, 518] on textarea "What provider or solution do you use to encrypt sensitive emails?:" at bounding box center [604, 599] width 438 height 162
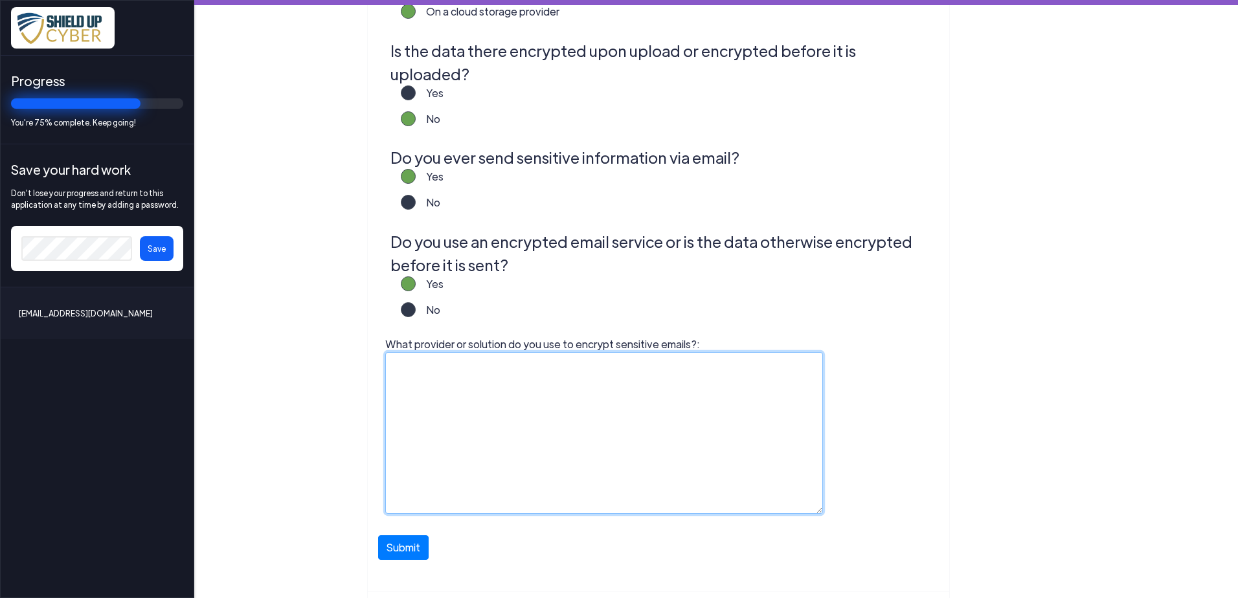
scroll to position [484, 0]
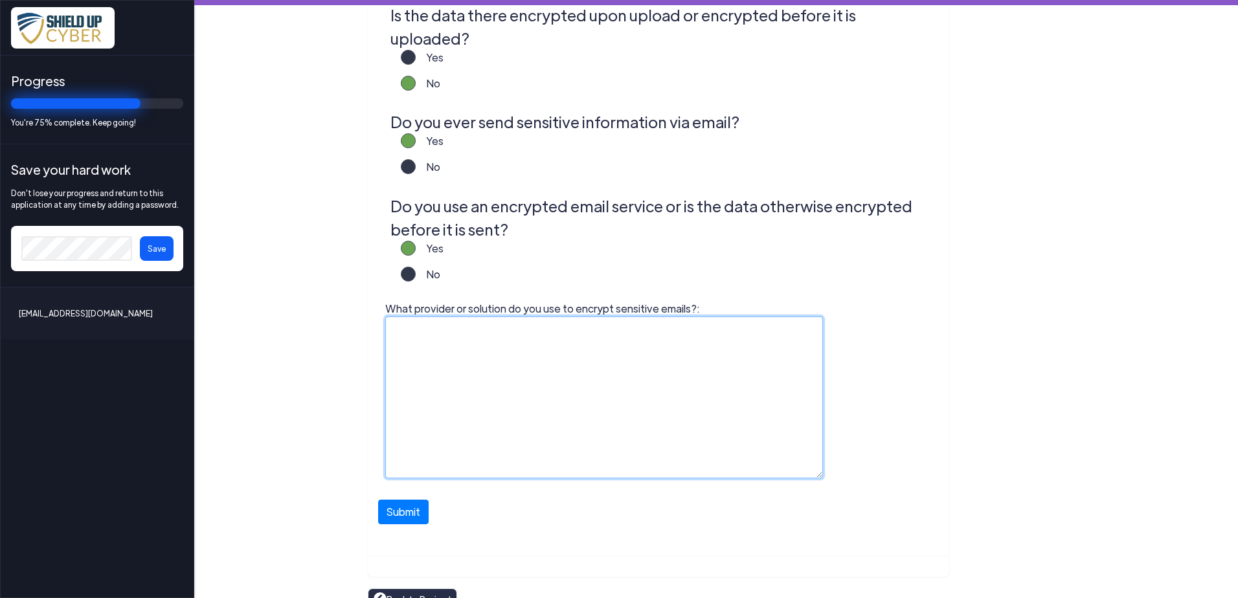
click at [407, 317] on textarea "What provider or solution do you use to encrypt sensitive emails?:" at bounding box center [604, 398] width 438 height 162
type textarea "Outlook Encryption or Adobe password protected pdf"
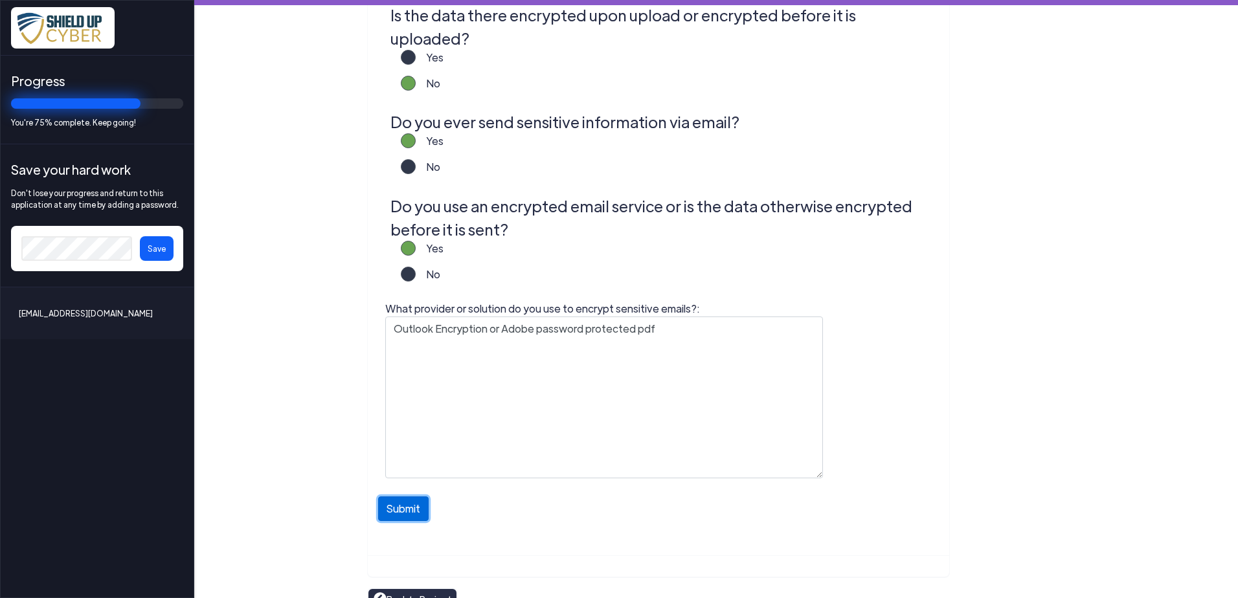
click at [397, 497] on button "Submit" at bounding box center [403, 509] width 50 height 25
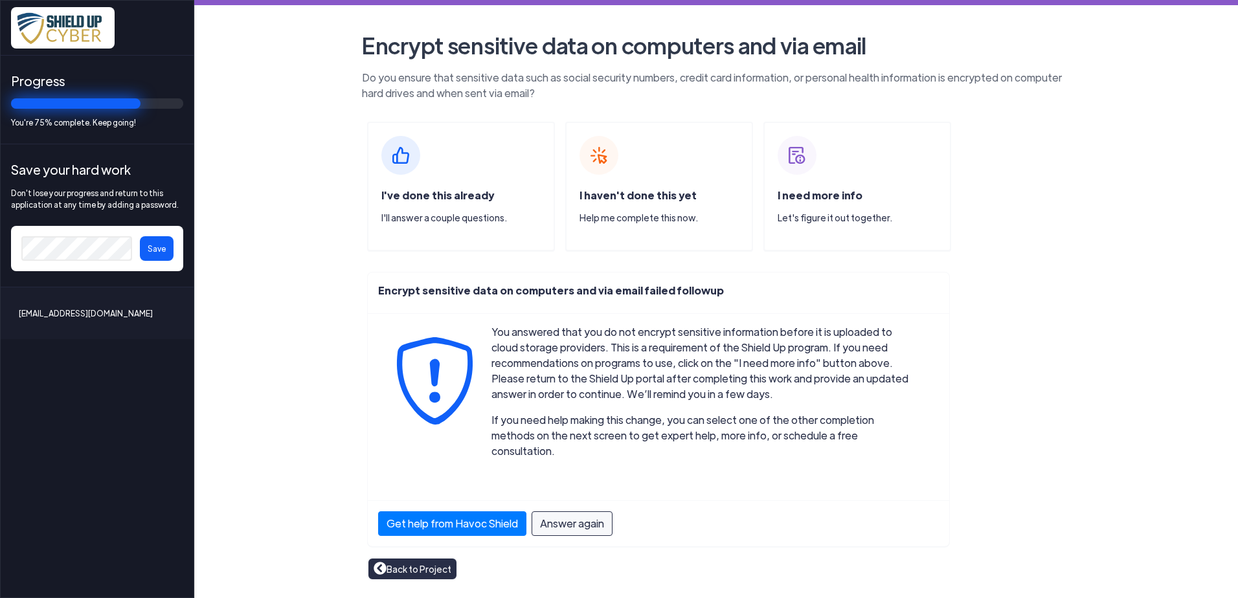
drag, startPoint x: 857, startPoint y: 188, endPoint x: 854, endPoint y: 197, distance: 8.8
click at [855, 191] on div "I need more info Let's figure it out together." at bounding box center [864, 211] width 172 height 47
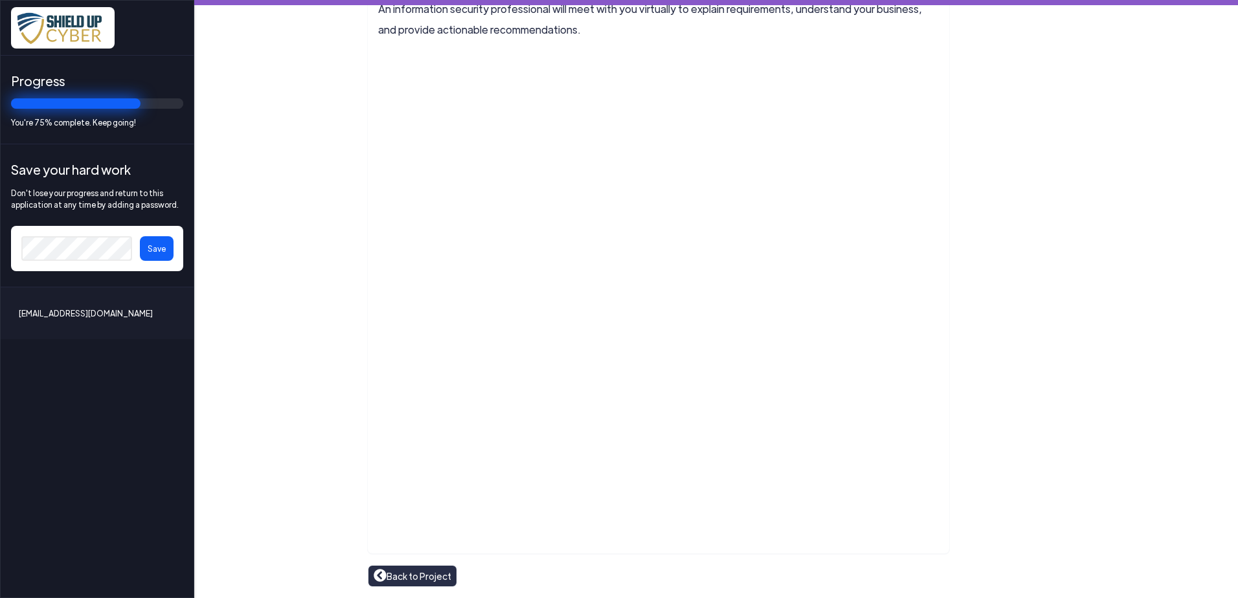
scroll to position [456, 0]
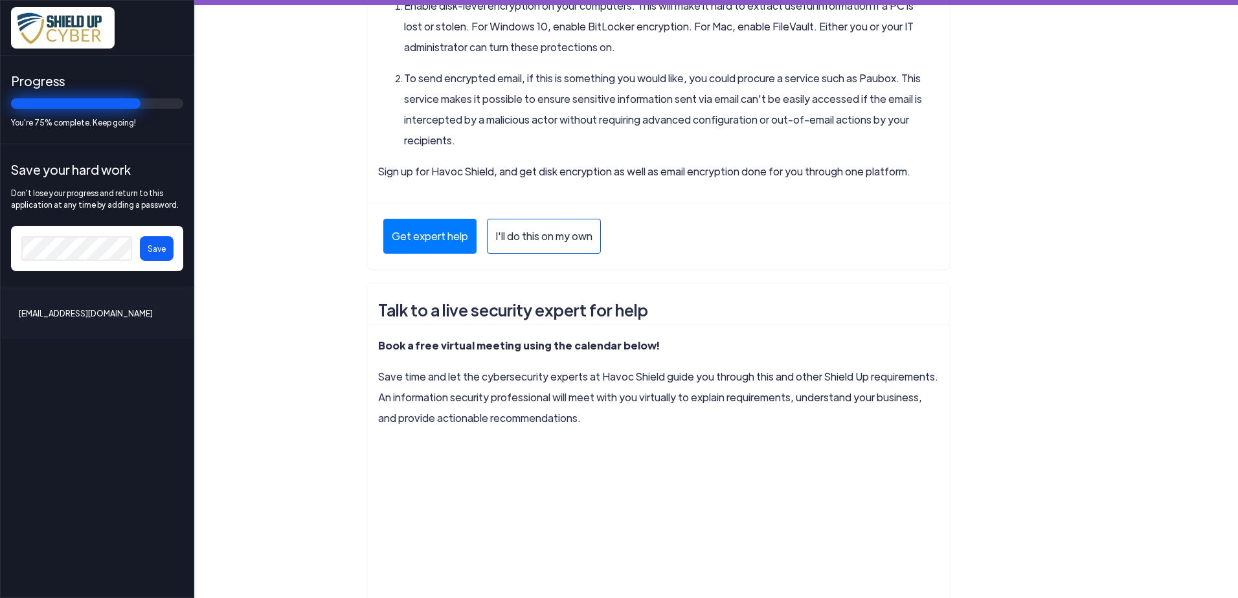
click at [509, 235] on span "I'll do this on my own" at bounding box center [543, 237] width 97 height 16
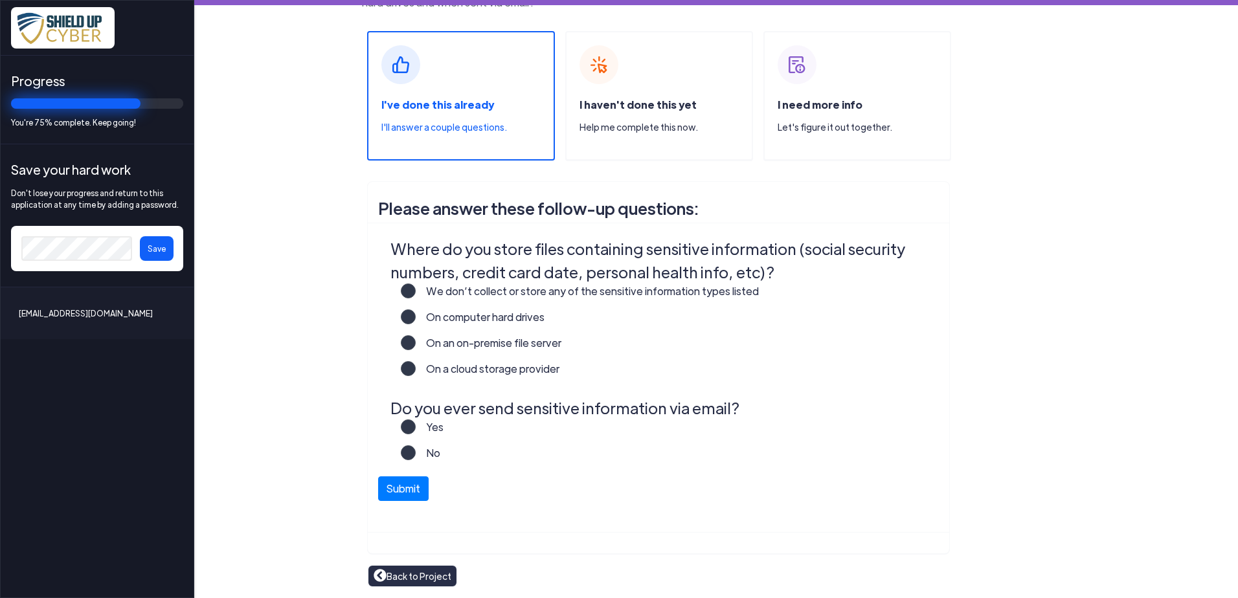
scroll to position [91, 0]
click at [416, 425] on label "Yes" at bounding box center [430, 433] width 28 height 26
click at [0, 0] on input "Yes" at bounding box center [0, 0] width 0 height 0
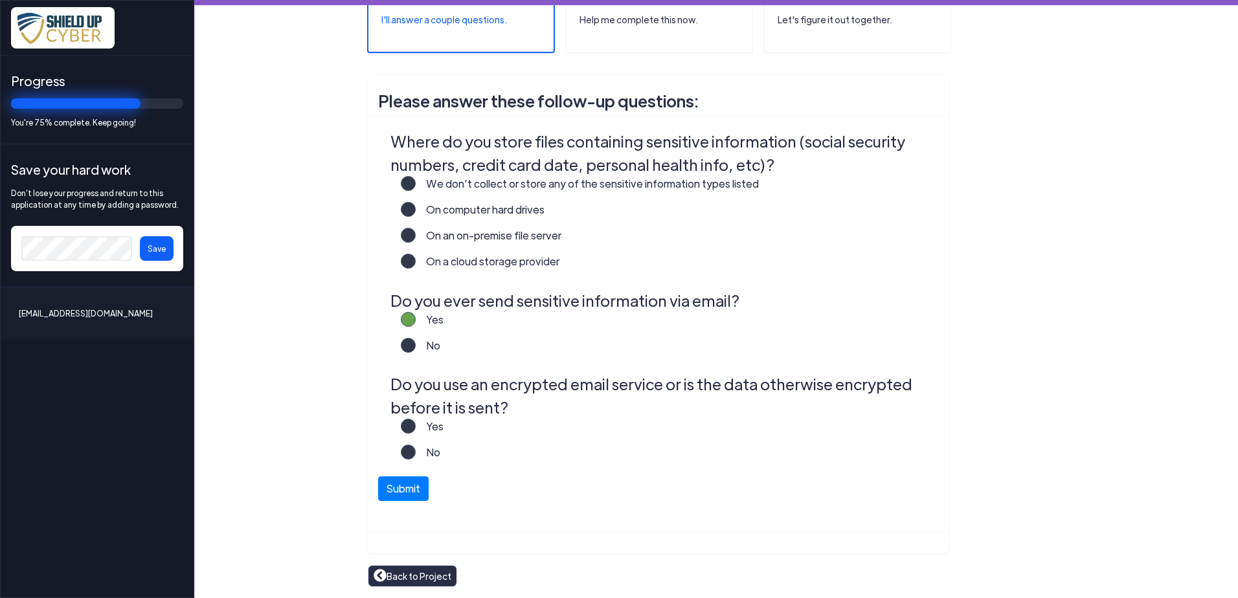
click at [416, 263] on label "On a cloud storage provider" at bounding box center [488, 267] width 144 height 26
click at [0, 0] on input "On a cloud storage provider" at bounding box center [0, 0] width 0 height 0
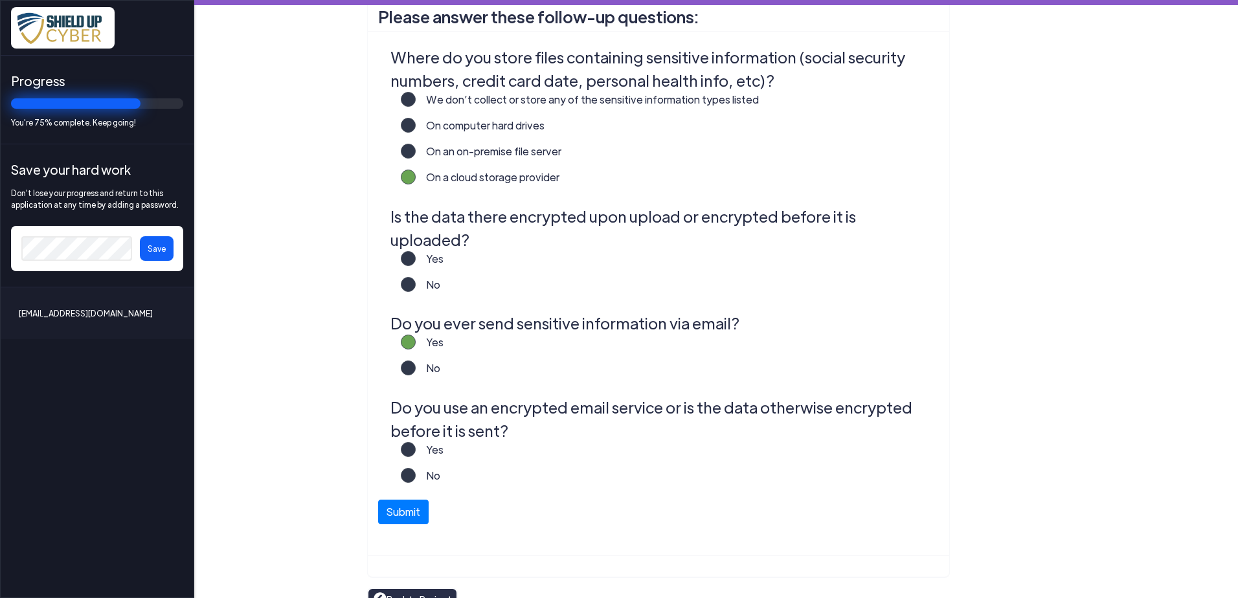
click at [416, 251] on label "Yes" at bounding box center [430, 264] width 28 height 26
click at [0, 0] on input "Yes" at bounding box center [0, 0] width 0 height 0
click at [416, 442] on label "Yes" at bounding box center [430, 455] width 28 height 26
click at [0, 0] on input "Yes" at bounding box center [0, 0] width 0 height 0
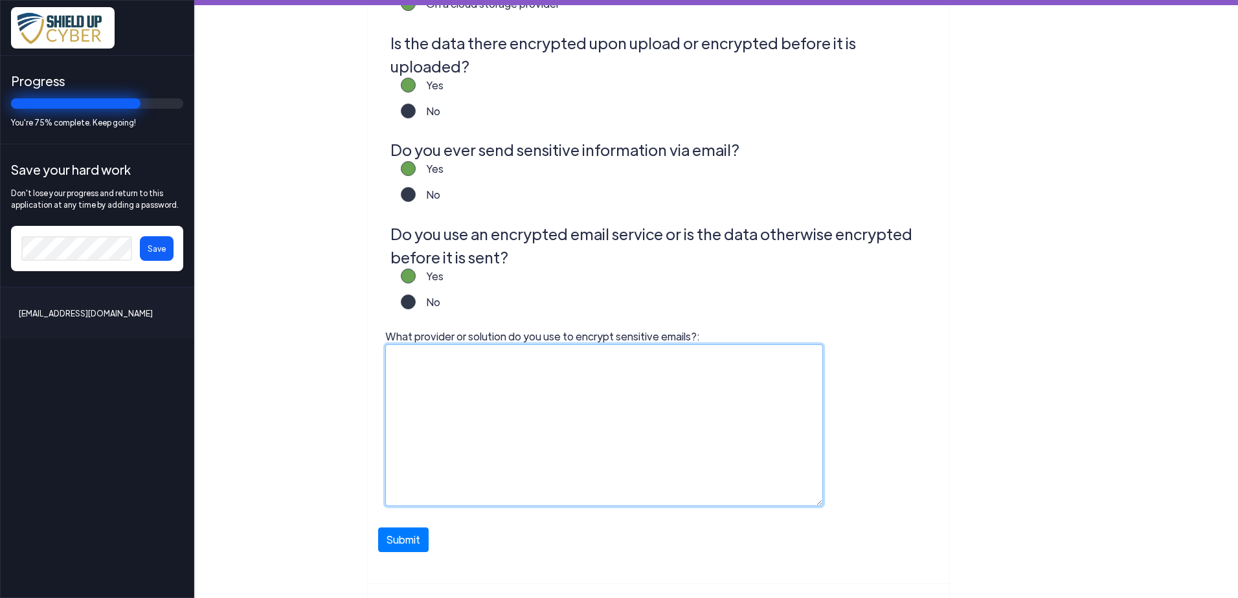
click at [402, 356] on textarea "What provider or solution do you use to encrypt sensitive emails?:" at bounding box center [604, 425] width 438 height 162
type textarea "outlook encryption or adobe password protect"
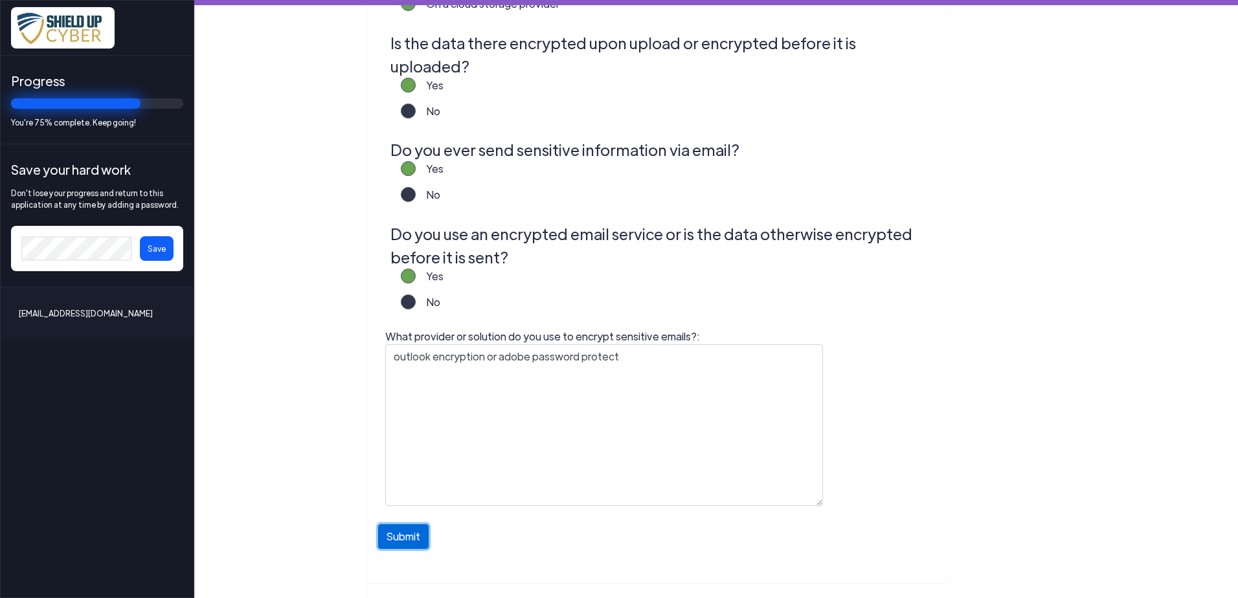
click at [398, 524] on button "Submit" at bounding box center [403, 536] width 50 height 25
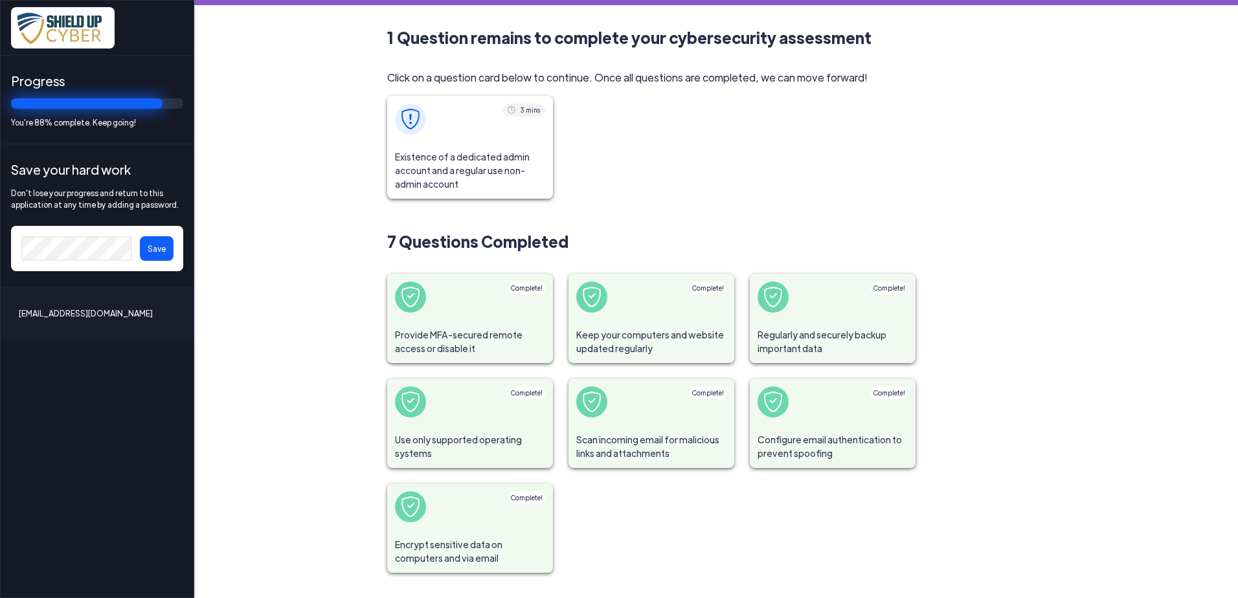
click at [460, 120] on span at bounding box center [470, 119] width 166 height 47
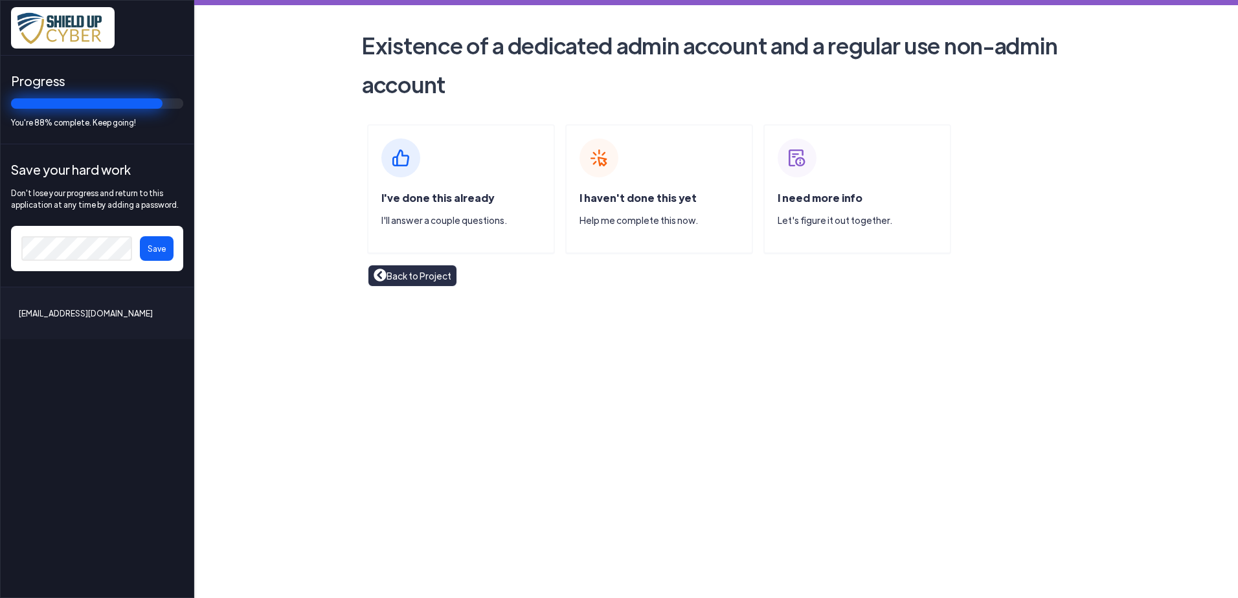
click at [403, 190] on div "I've done this already I'll answer a couple questions." at bounding box center [467, 213] width 172 height 47
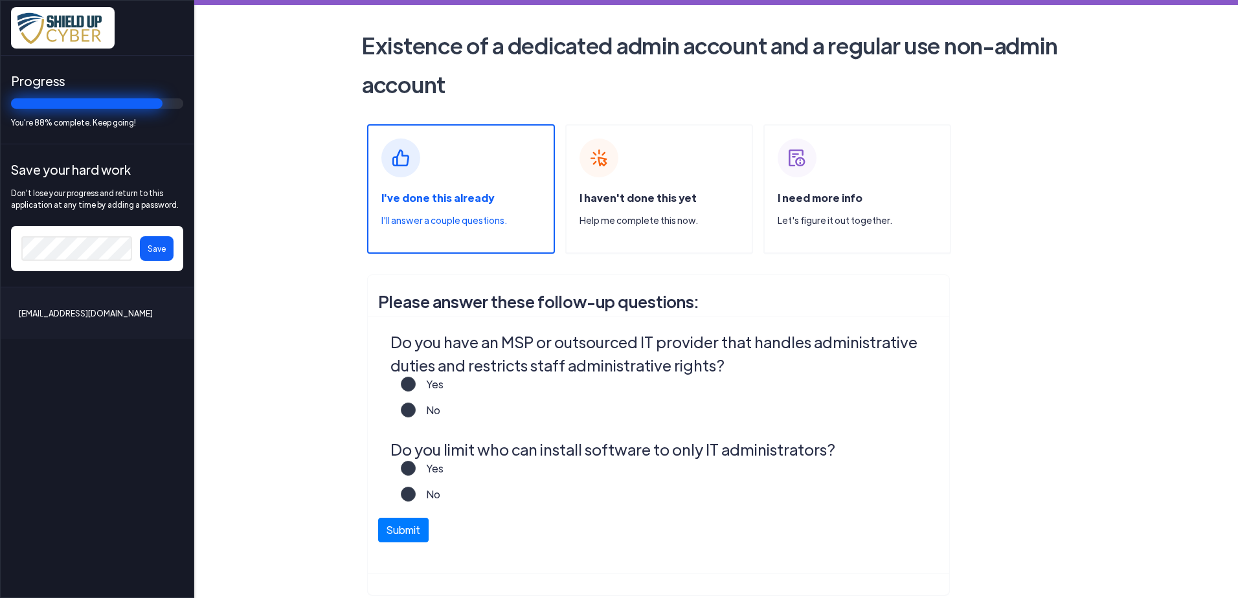
click at [416, 409] on label "No" at bounding box center [428, 416] width 25 height 26
click at [0, 0] on input "No" at bounding box center [0, 0] width 0 height 0
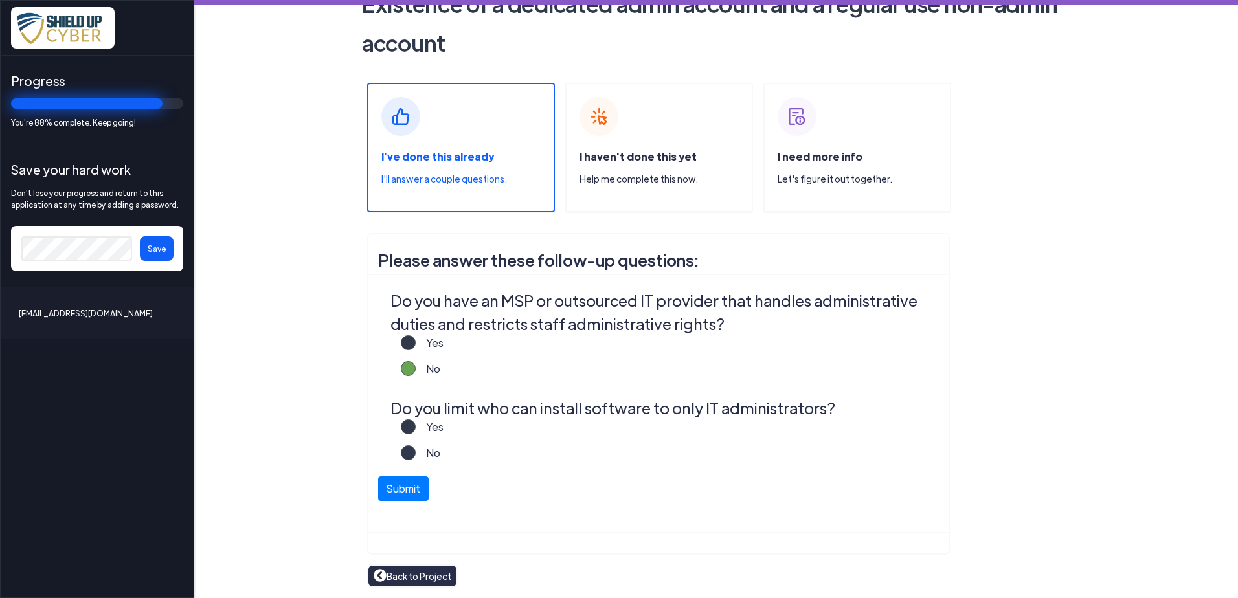
click at [416, 425] on label "Yes" at bounding box center [430, 433] width 28 height 26
click at [0, 0] on input "Yes" at bounding box center [0, 0] width 0 height 0
click at [378, 480] on button "Submit" at bounding box center [403, 485] width 50 height 25
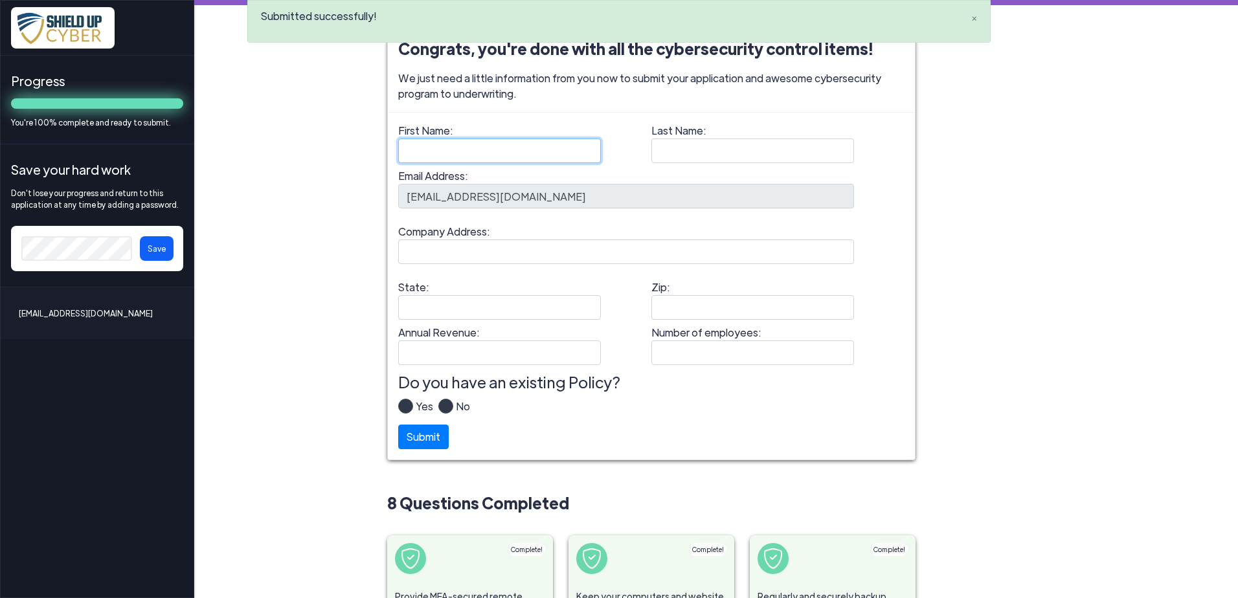
click at [464, 153] on input "First Name:" at bounding box center [499, 151] width 203 height 25
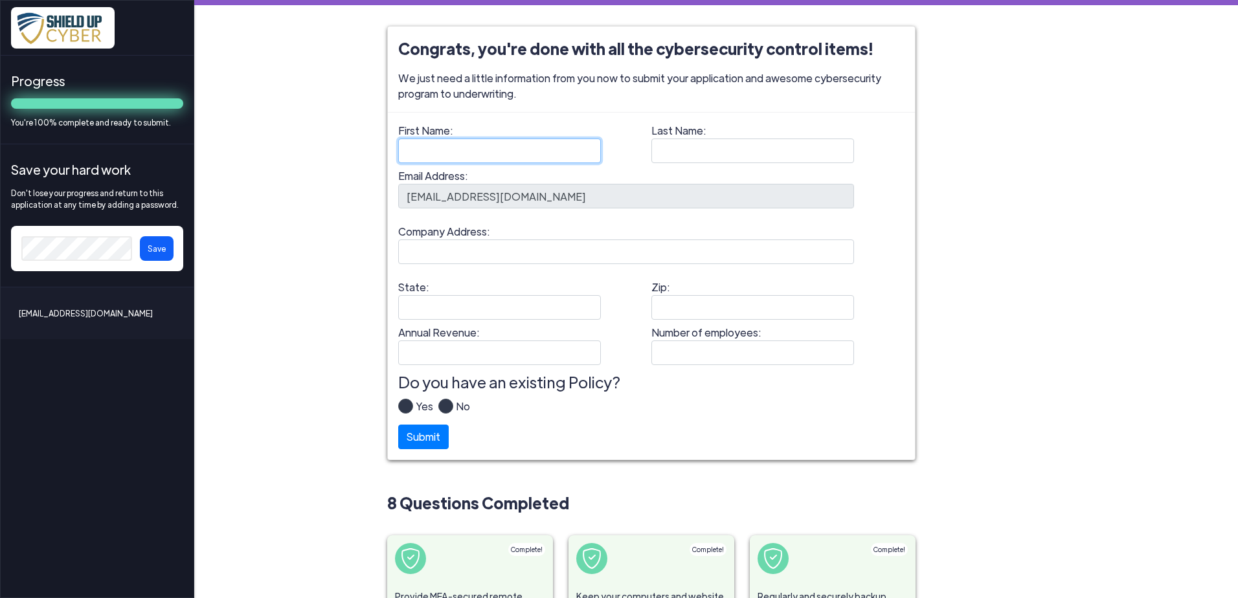
type input "[PERSON_NAME]"
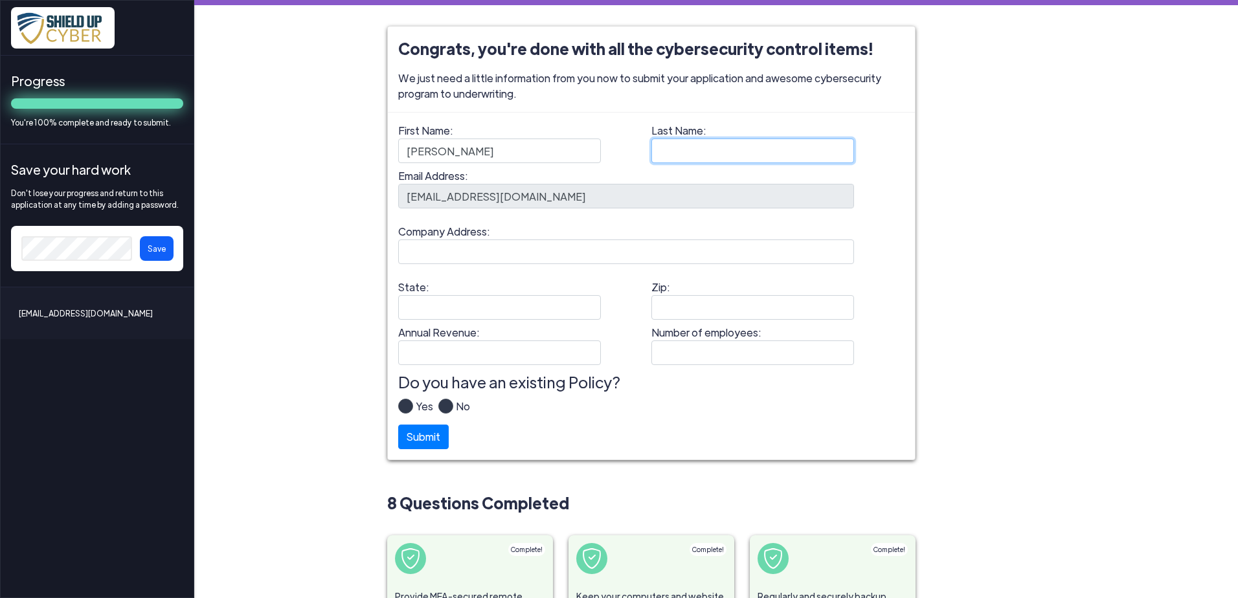
type input "[PERSON_NAME]"
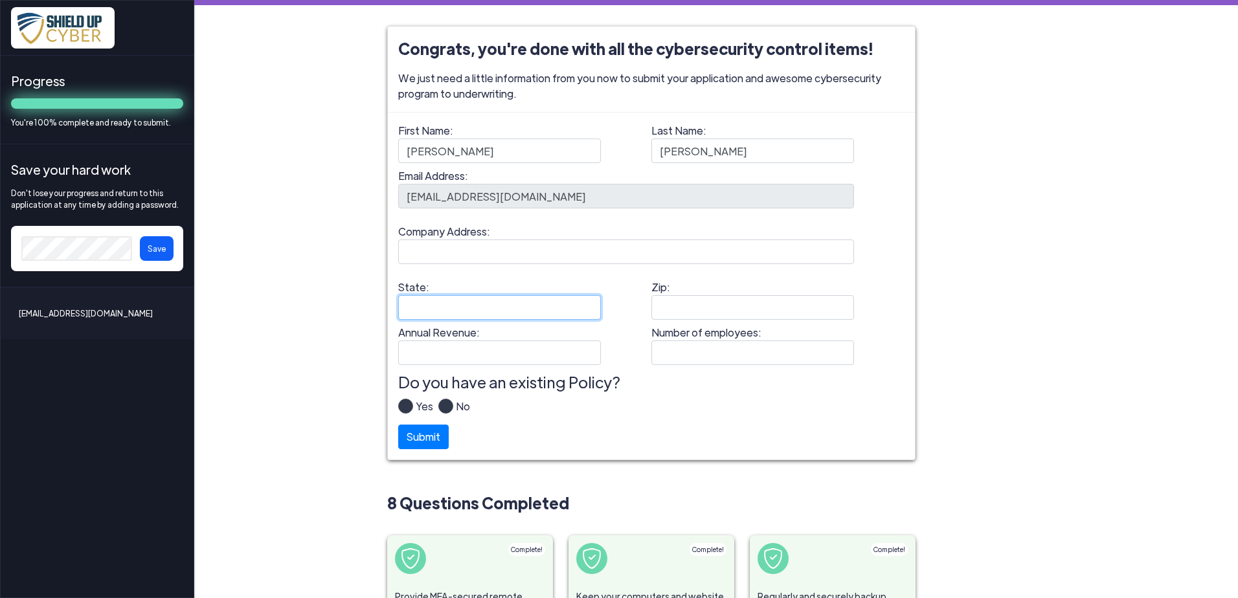
type input "NC"
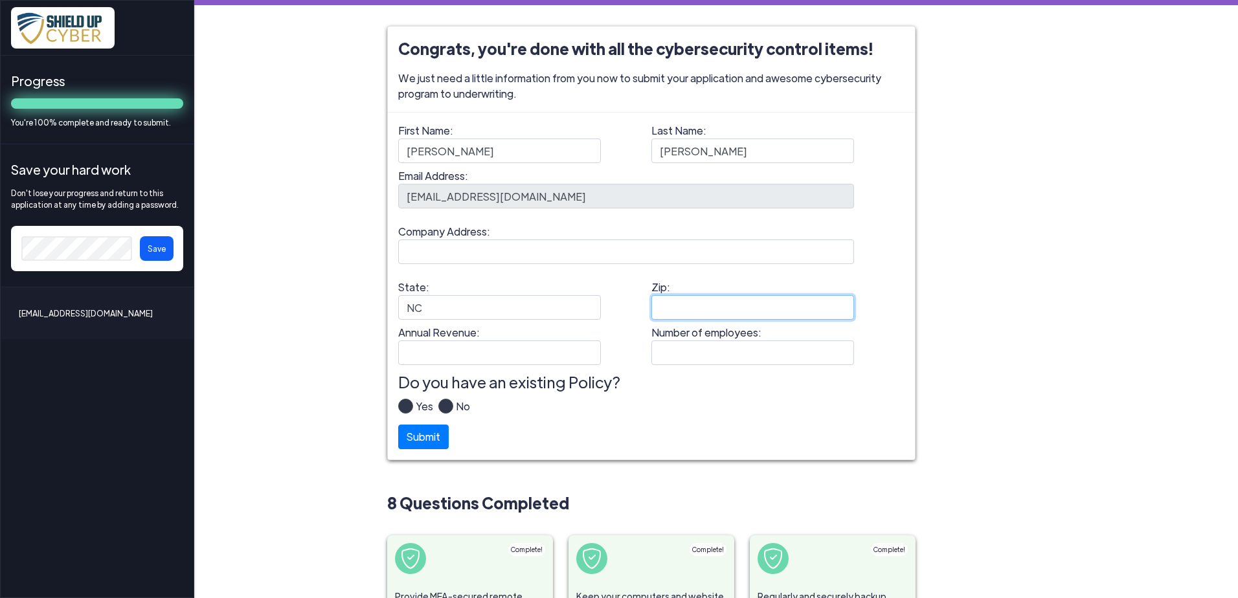
type input "28211"
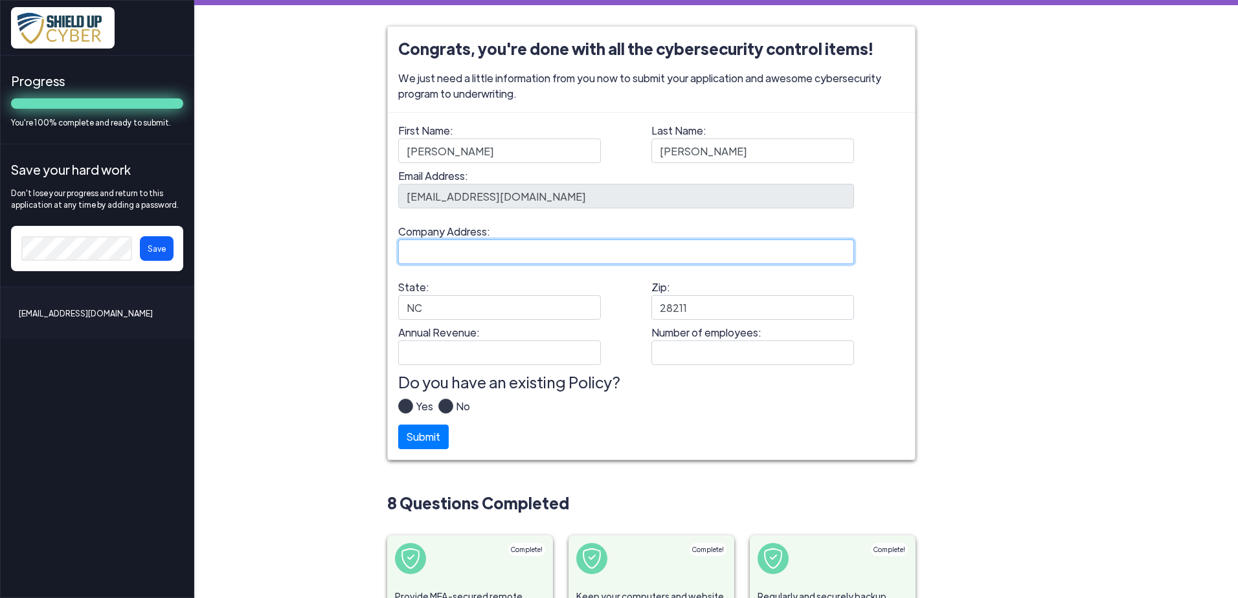
click at [443, 251] on input "Company Address:" at bounding box center [626, 252] width 456 height 25
type input "[STREET_ADDRESS]"
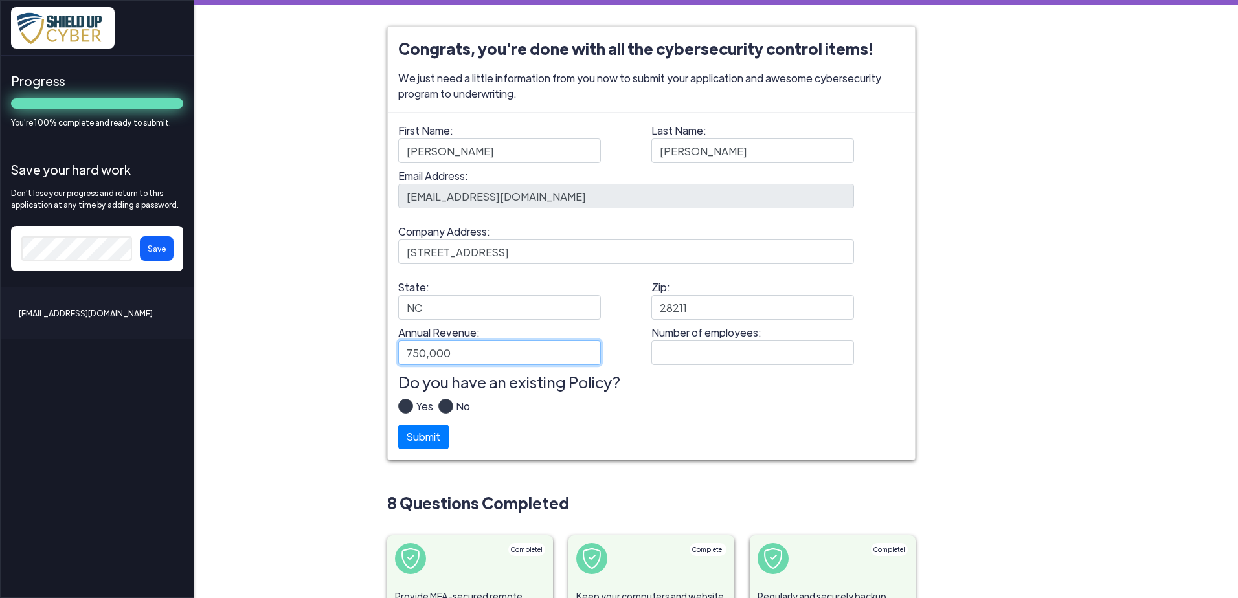
type input "750,000"
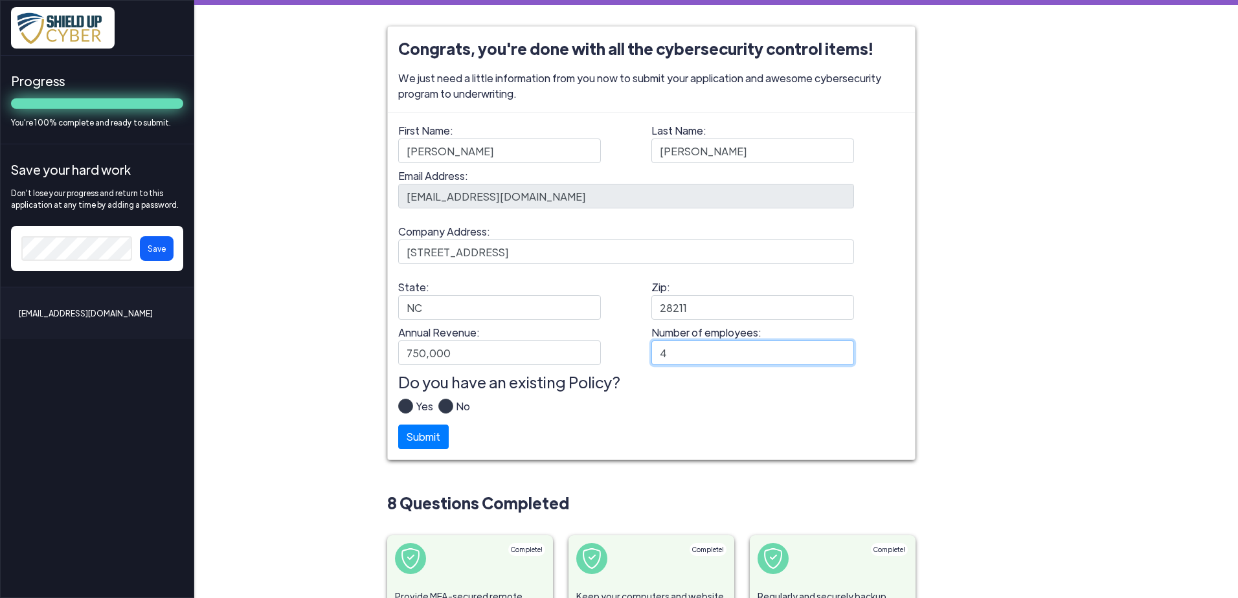
type input "4"
click at [413, 412] on label "Yes" at bounding box center [423, 412] width 20 height 26
click at [0, 0] on input "Yes" at bounding box center [0, 0] width 0 height 0
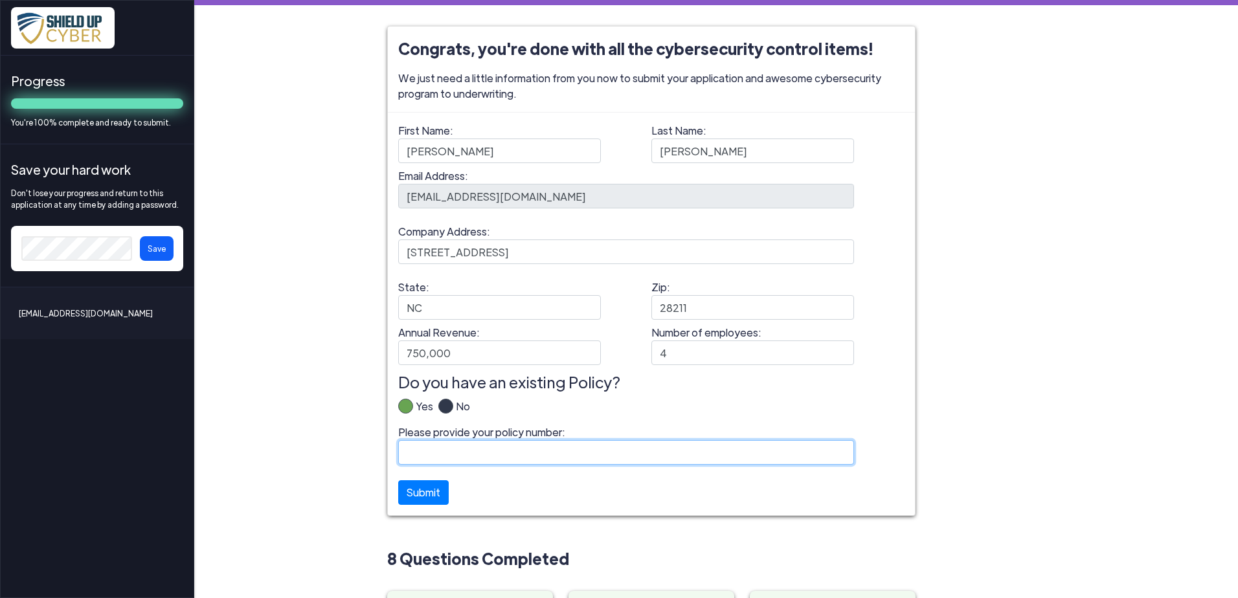
click at [412, 451] on input "Please provide your policy number:" at bounding box center [626, 452] width 456 height 25
paste input "C-4LVY-195189-CYBER-2024"
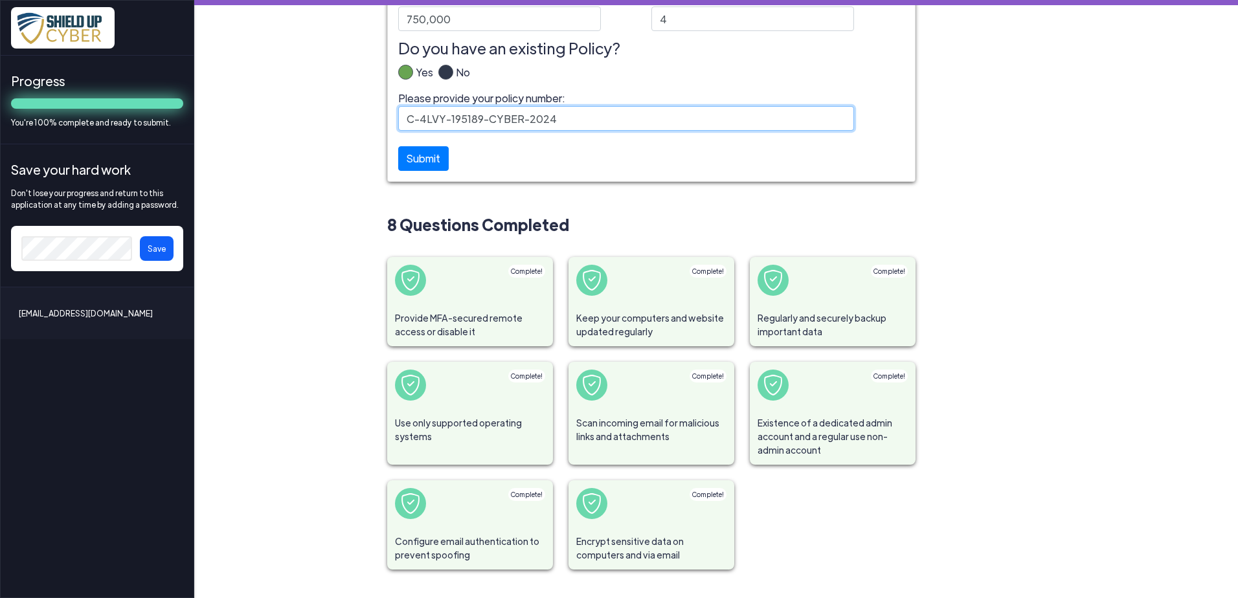
scroll to position [337, 0]
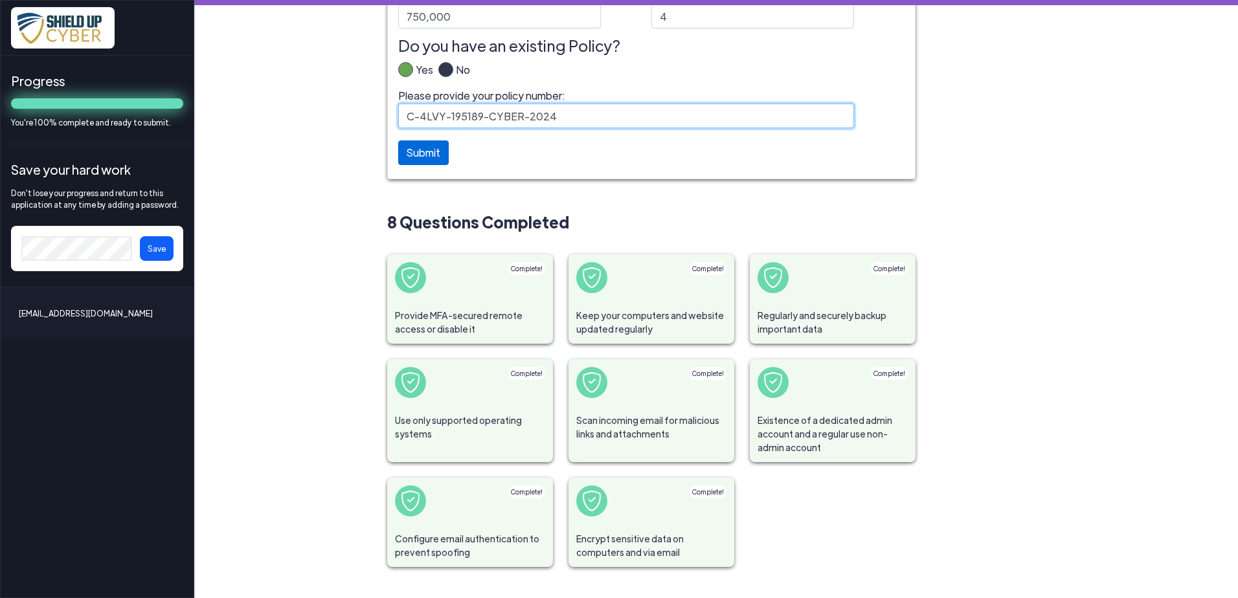
type input "C-4LVY-195189-CYBER-2024"
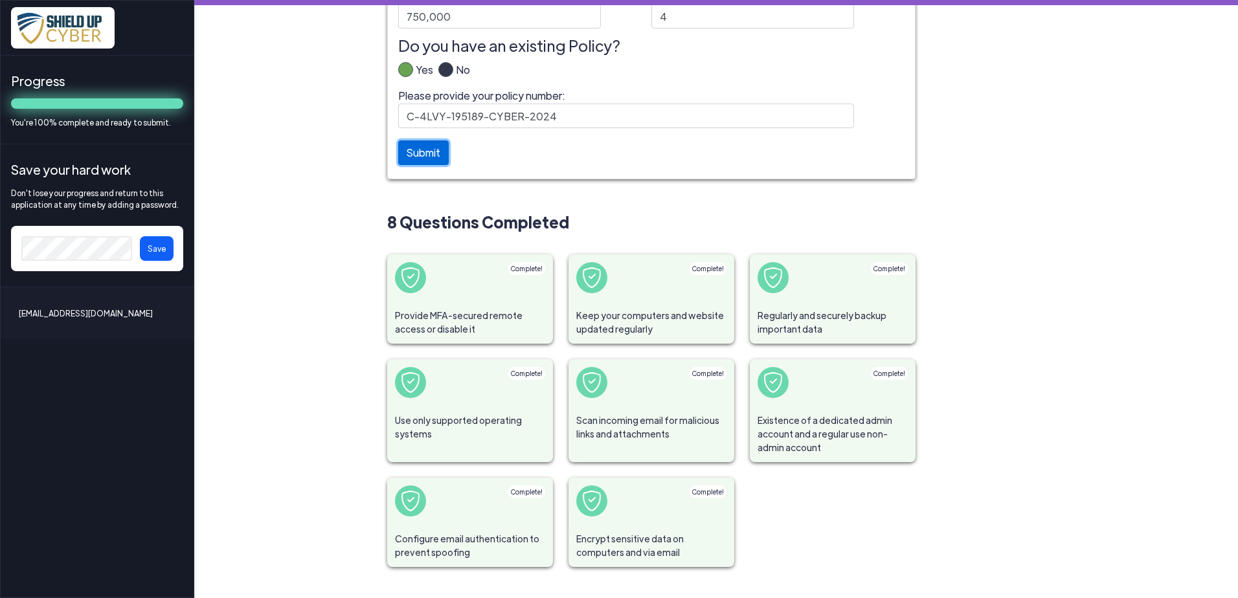
click at [404, 152] on button "Submit" at bounding box center [423, 152] width 50 height 25
